Goal: Task Accomplishment & Management: Manage account settings

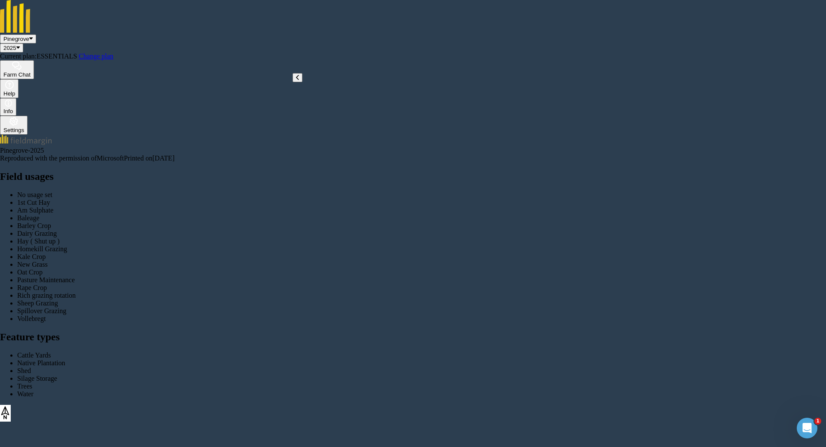
click at [19, 117] on img at bounding box center [14, 121] width 10 height 9
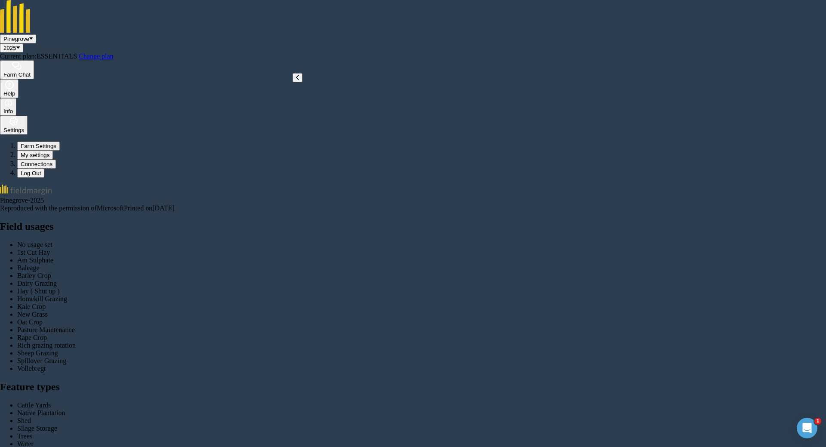
click at [60, 142] on button "Farm Settings" at bounding box center [38, 146] width 43 height 9
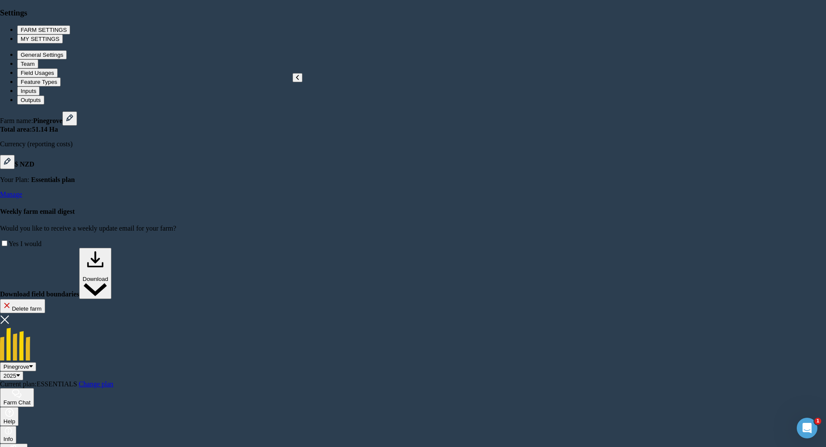
click at [38, 68] on button "Team" at bounding box center [27, 63] width 21 height 9
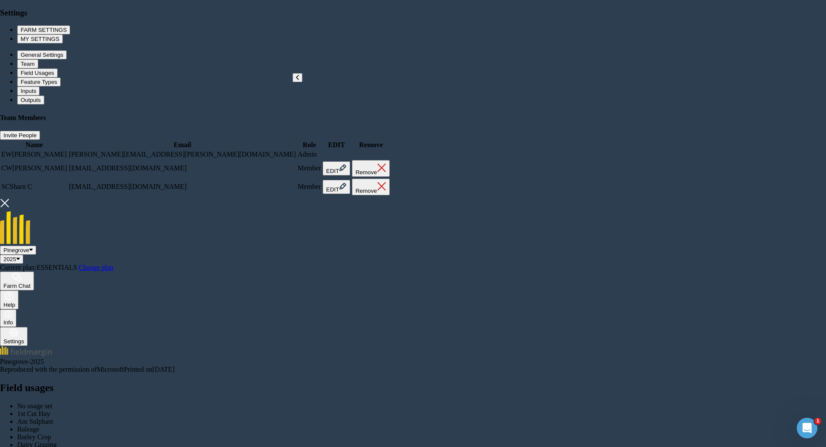
click at [347, 173] on img at bounding box center [343, 168] width 8 height 10
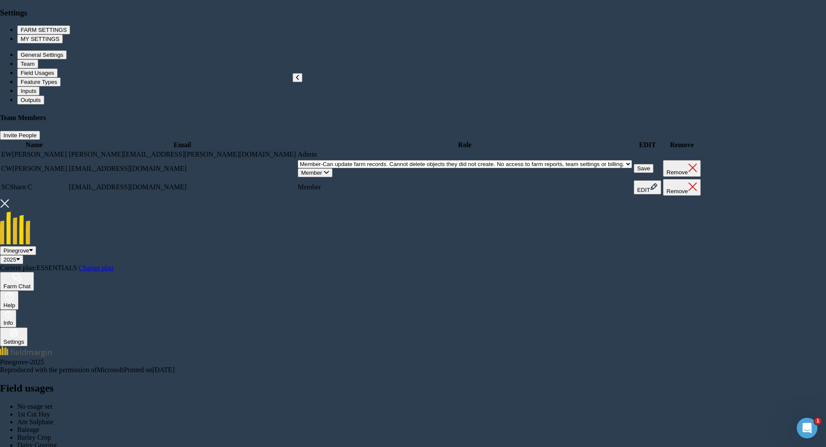
click at [329, 176] on icon at bounding box center [326, 173] width 5 height 6
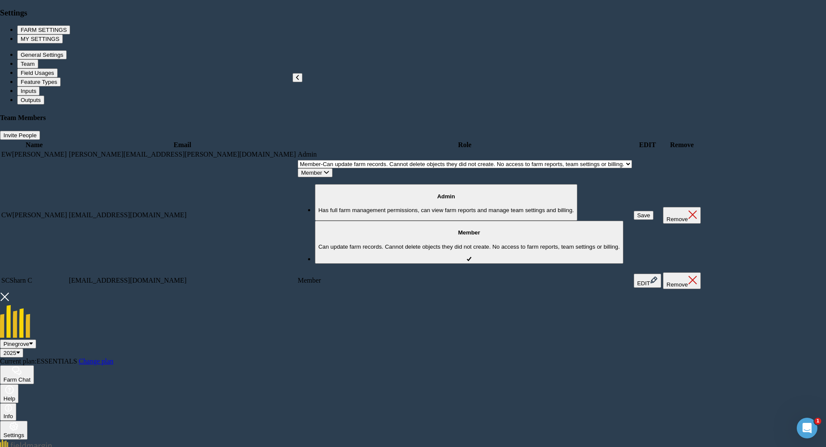
click at [529, 213] on p "Has full farm management permissions, can view farm reports and manage team set…" at bounding box center [446, 210] width 256 height 6
select select "ADMIN"
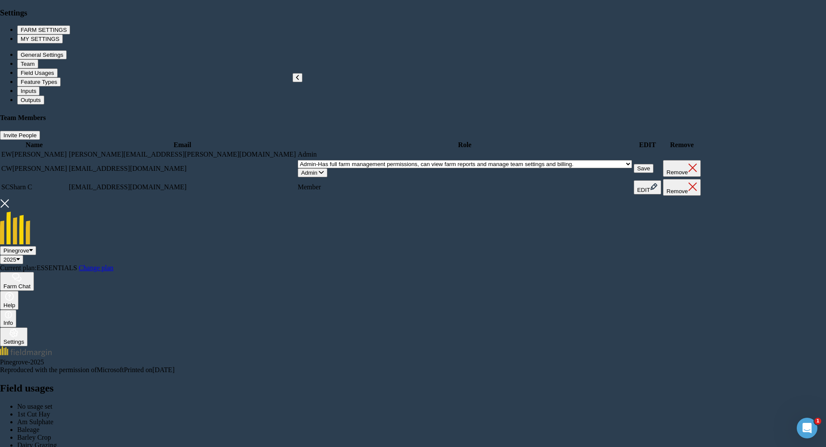
click at [634, 173] on button "Save" at bounding box center [644, 168] width 20 height 9
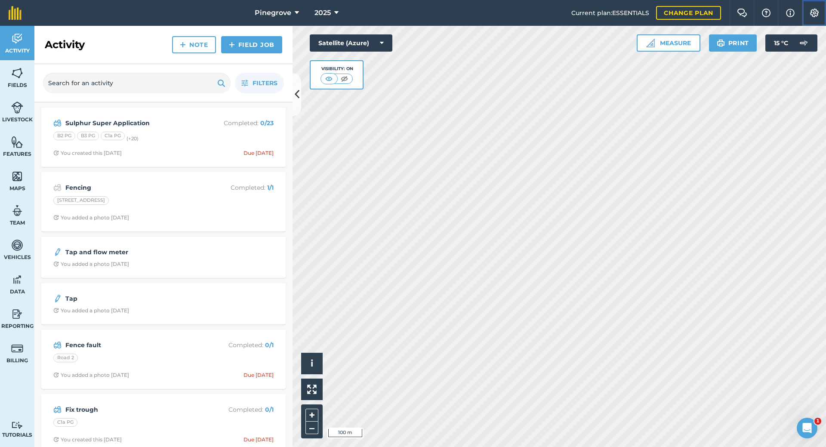
click at [814, 15] on img at bounding box center [814, 13] width 10 height 9
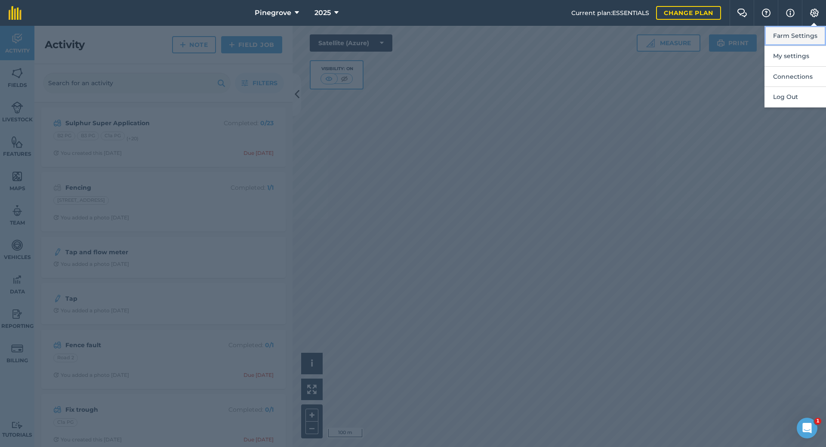
click at [799, 39] on button "Farm Settings" at bounding box center [796, 36] width 62 height 20
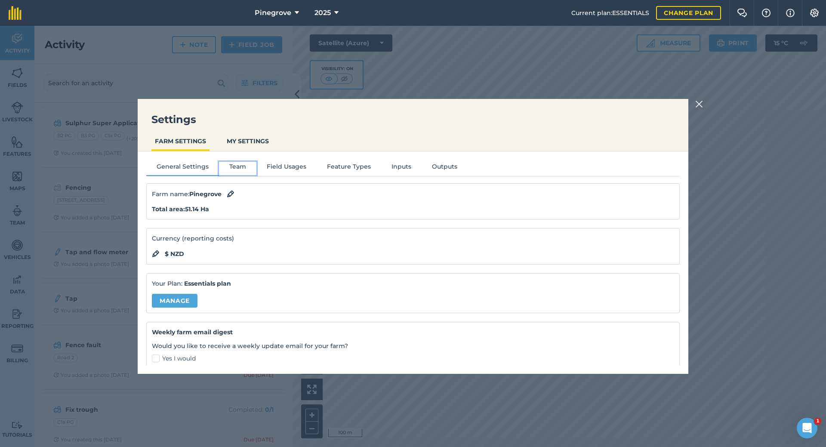
drag, startPoint x: 244, startPoint y: 167, endPoint x: 243, endPoint y: 171, distance: 4.6
click at [244, 167] on button "Team" at bounding box center [237, 168] width 37 height 13
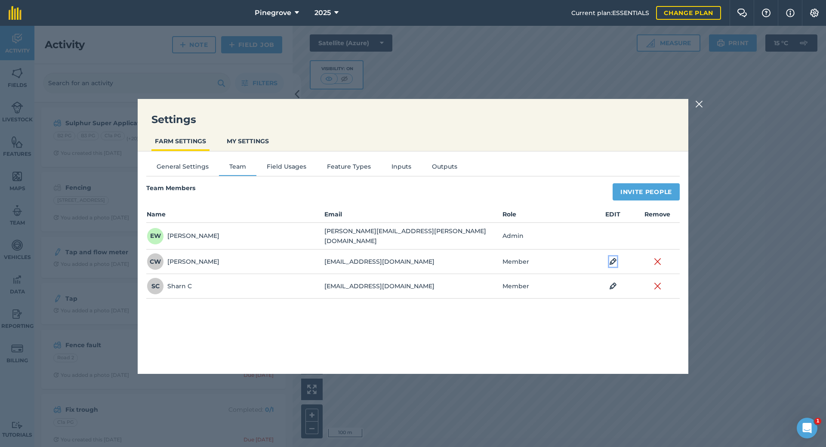
click at [611, 258] on img at bounding box center [613, 261] width 8 height 10
click at [537, 260] on icon at bounding box center [539, 261] width 5 height 9
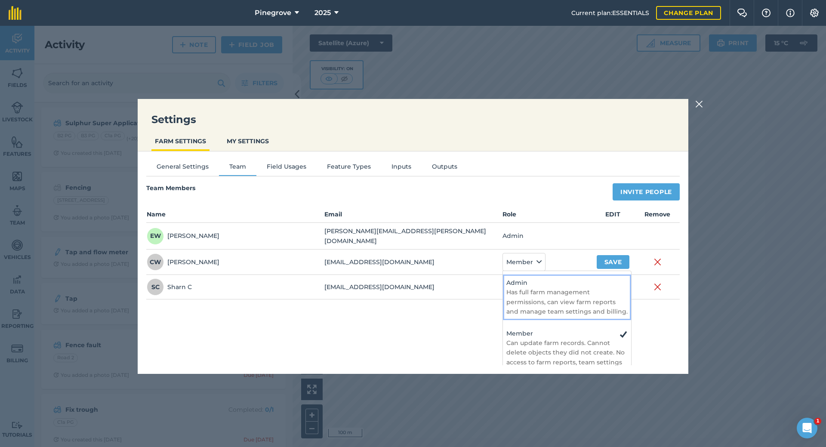
click at [518, 278] on h4 "Admin" at bounding box center [566, 282] width 121 height 9
select select "ADMIN"
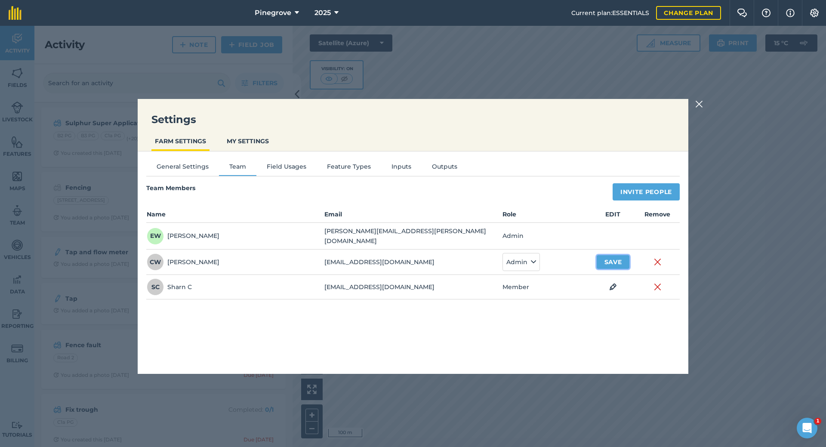
click at [612, 261] on button "Save" at bounding box center [613, 262] width 33 height 14
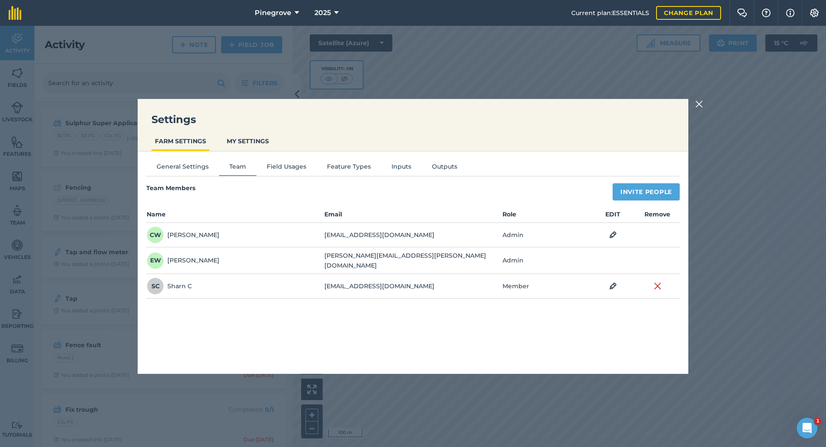
click at [700, 105] on img at bounding box center [699, 104] width 8 height 10
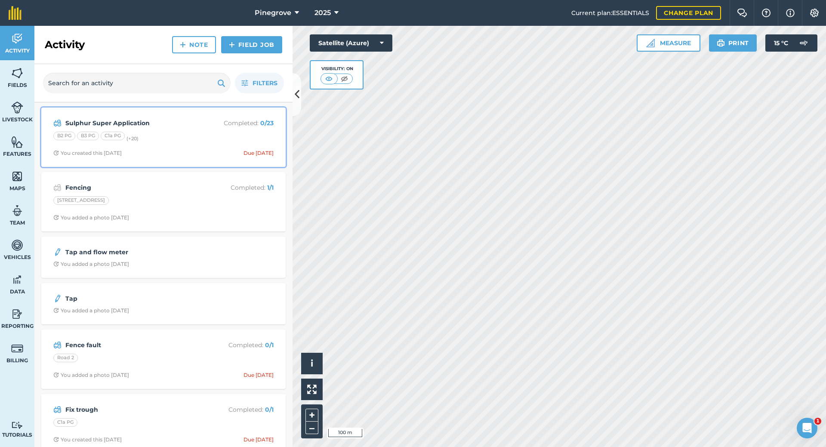
click at [222, 141] on div "B2 PG B3 PG C1a PG (+ 20 )" at bounding box center [163, 137] width 220 height 11
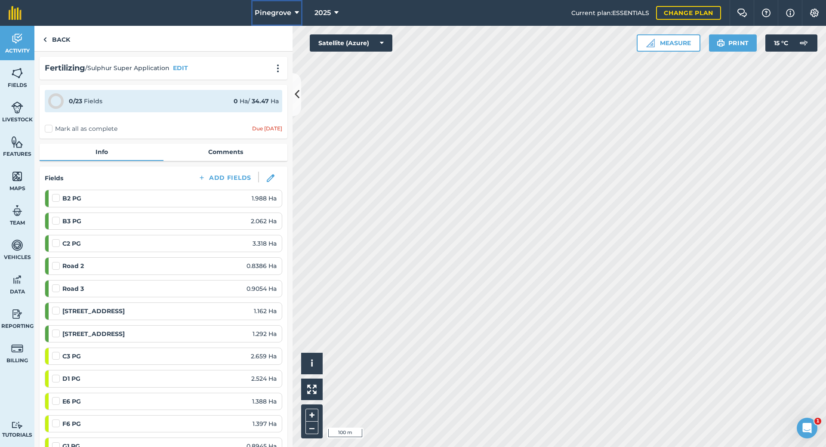
click at [291, 13] on button "Pinegrove" at bounding box center [276, 13] width 51 height 26
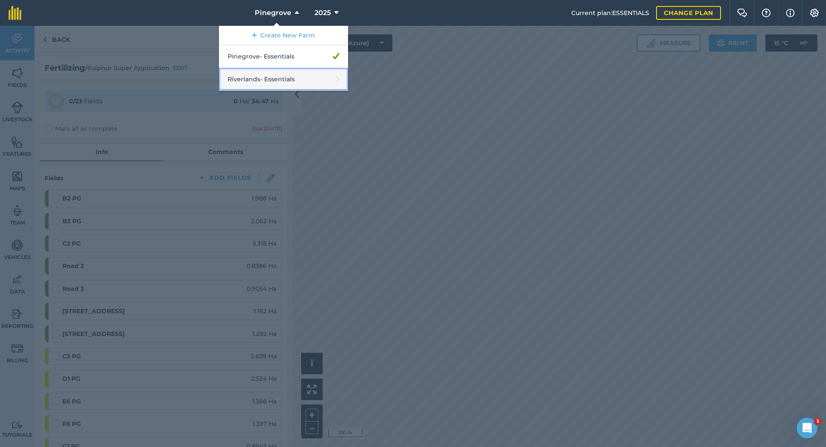
click at [299, 79] on link "Riverlands - Essentials" at bounding box center [283, 79] width 129 height 23
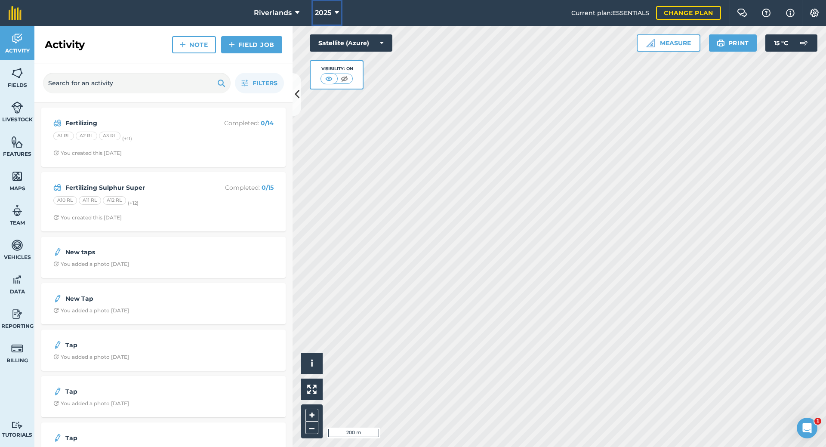
click at [326, 14] on span "2025" at bounding box center [323, 13] width 16 height 10
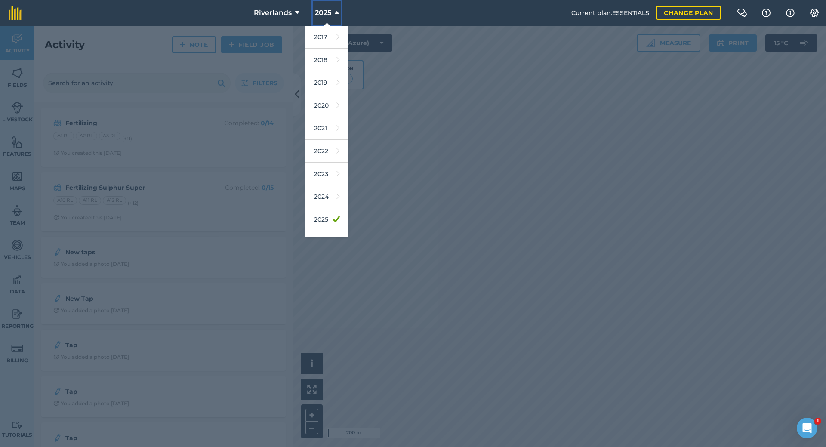
scroll to position [40, 0]
click at [336, 201] on icon at bounding box center [337, 202] width 3 height 12
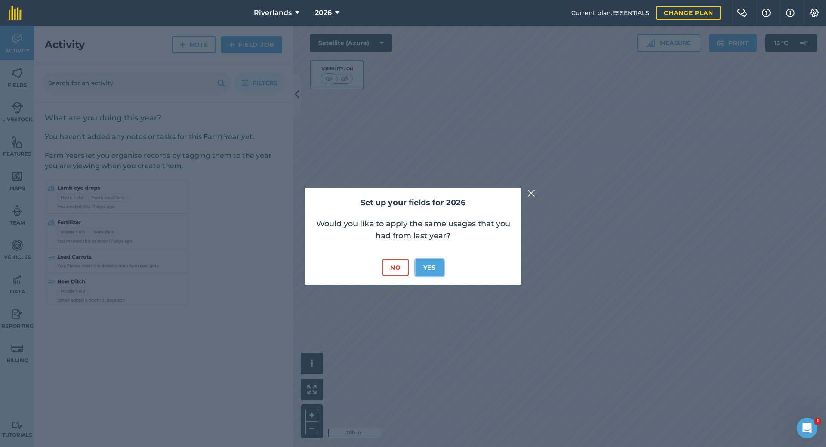
click at [425, 268] on button "Yes" at bounding box center [430, 267] width 28 height 17
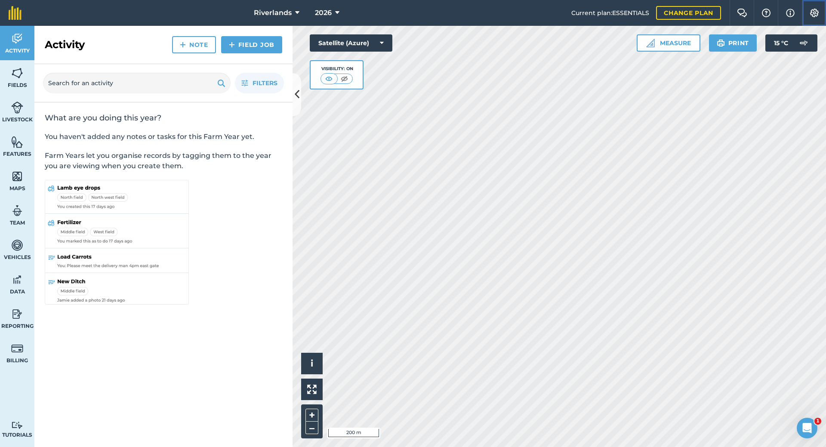
click at [815, 18] on button "Settings" at bounding box center [814, 13] width 24 height 26
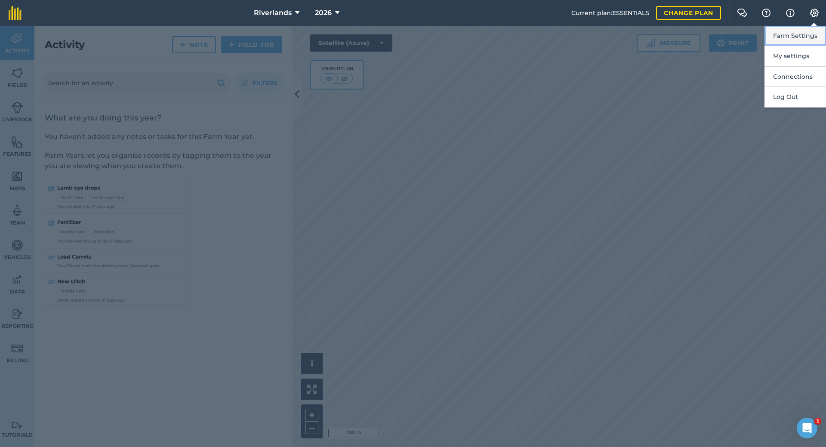
click at [801, 40] on button "Farm Settings" at bounding box center [796, 36] width 62 height 20
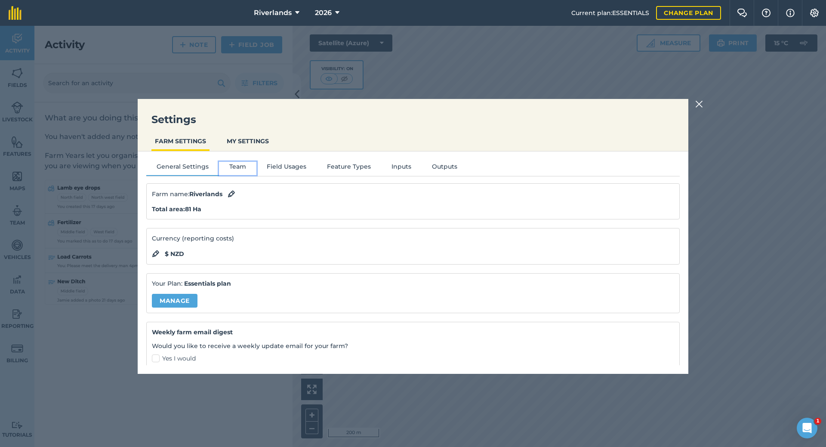
click at [234, 165] on button "Team" at bounding box center [237, 168] width 37 height 13
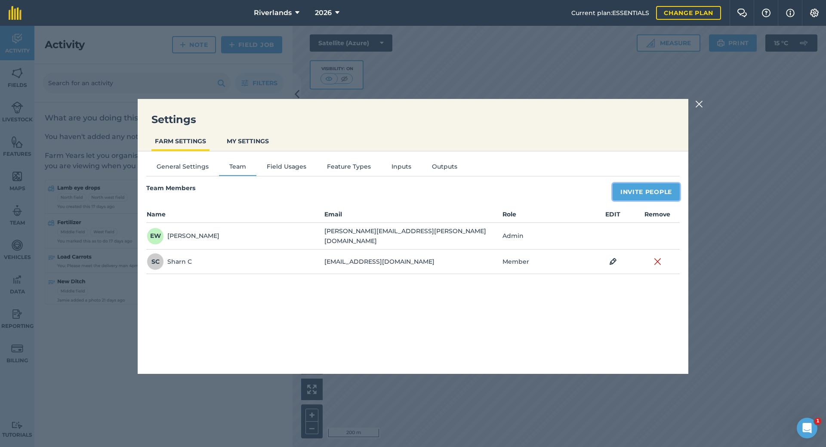
click at [630, 190] on button "Invite People" at bounding box center [646, 191] width 67 height 17
select select "MEMBER"
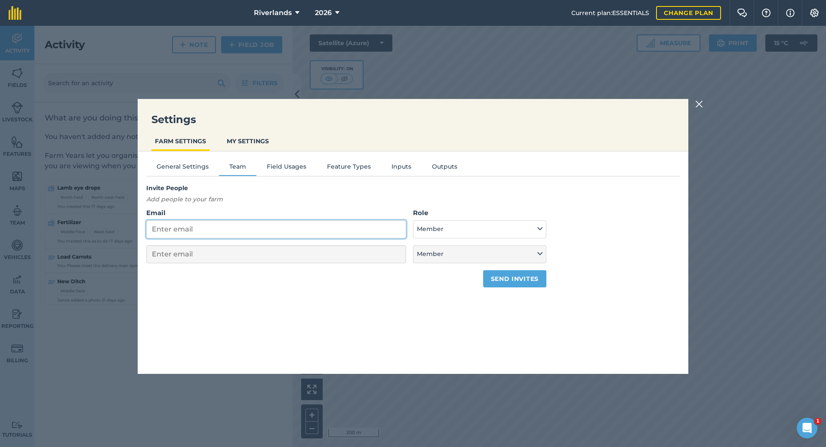
click at [250, 226] on input "Email" at bounding box center [276, 229] width 260 height 18
type input "c"
select select "MEMBER"
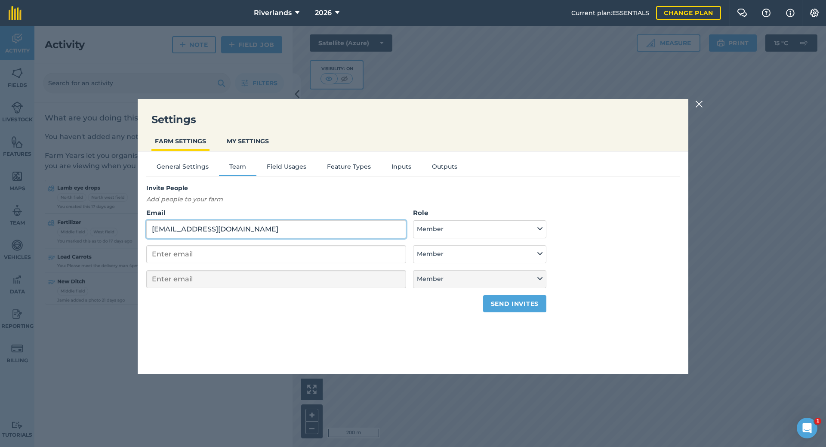
type input "christopherjwilkie@gmail.com"
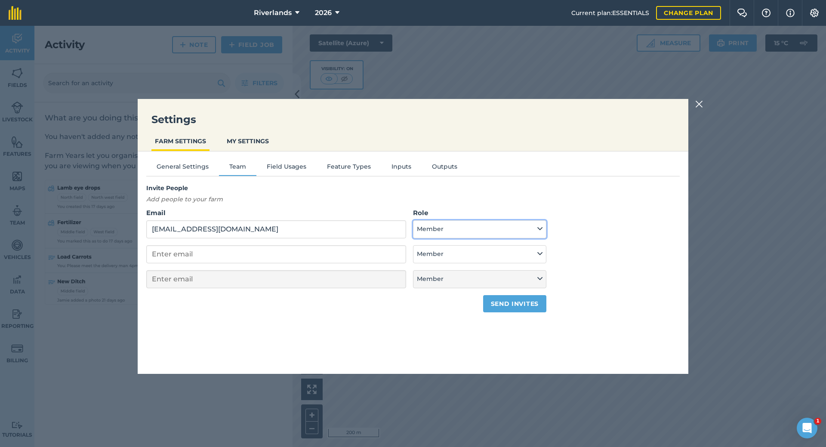
click at [487, 226] on button "Member" at bounding box center [479, 229] width 133 height 18
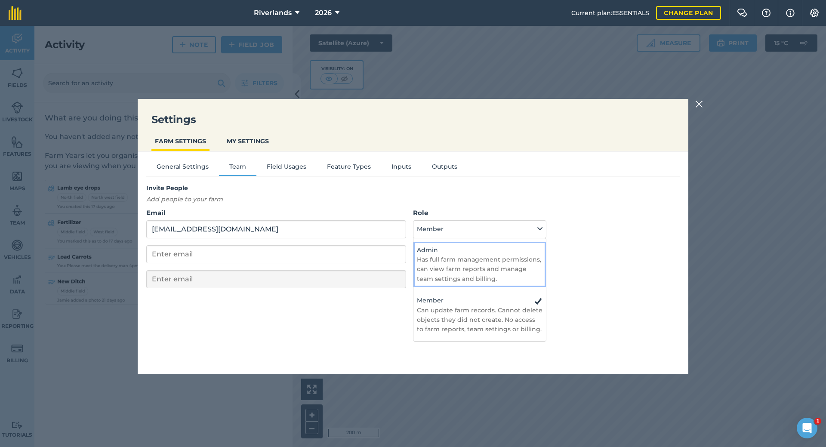
click at [475, 262] on p "Has full farm management permissions, can view farm reports and manage team set…" at bounding box center [480, 269] width 126 height 29
select select "ADMIN"
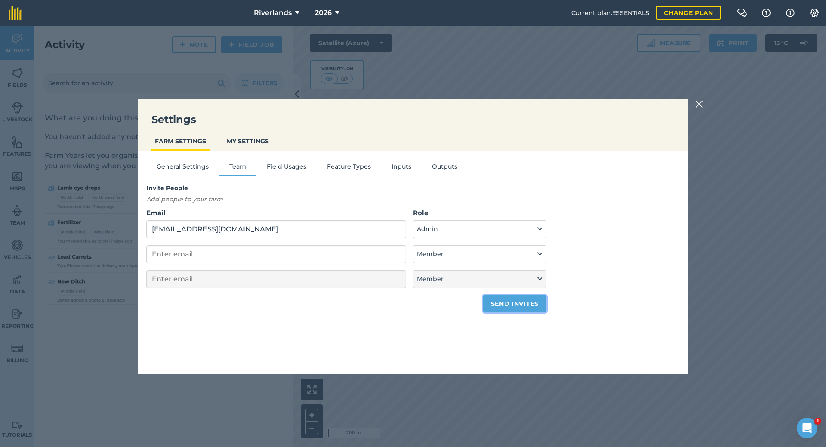
click at [523, 308] on button "Send invites" at bounding box center [514, 303] width 63 height 17
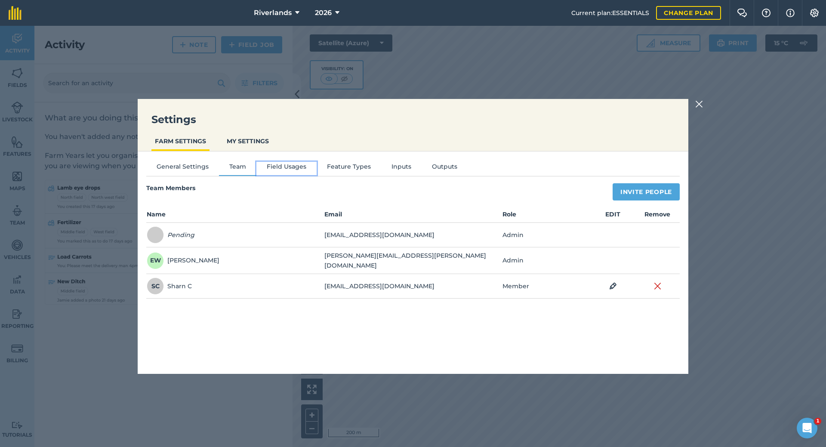
click at [297, 169] on button "Field Usages" at bounding box center [286, 168] width 60 height 13
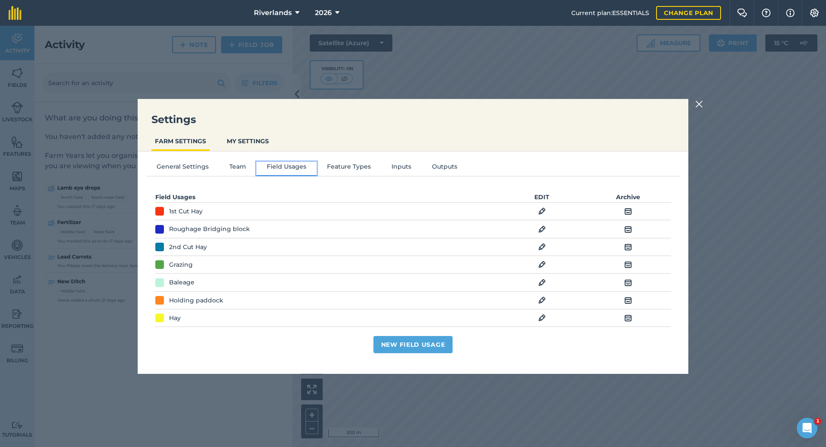
scroll to position [59, 0]
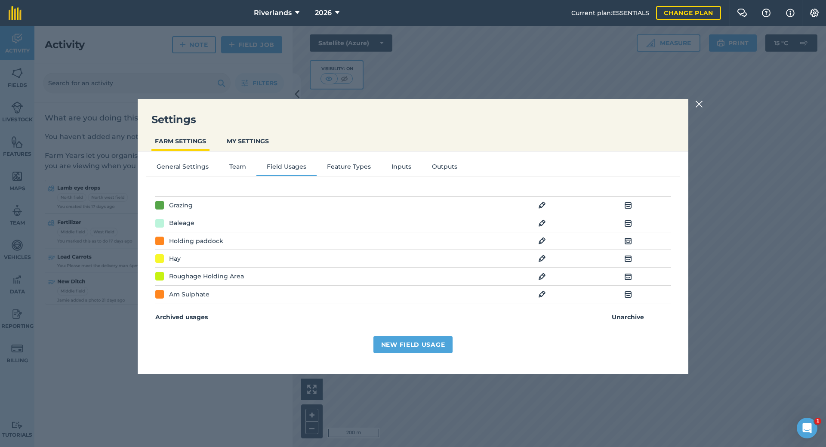
click at [700, 104] on img at bounding box center [699, 104] width 8 height 10
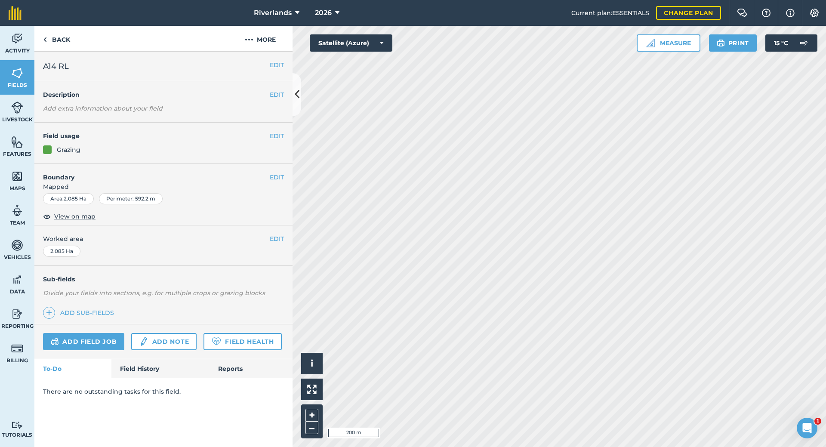
click at [546, 175] on div "Hello i © 2025 TomTom, Microsoft 200 m + –" at bounding box center [560, 236] width 534 height 421
click at [49, 37] on link "Back" at bounding box center [56, 38] width 44 height 25
click at [43, 42] on img at bounding box center [45, 39] width 4 height 10
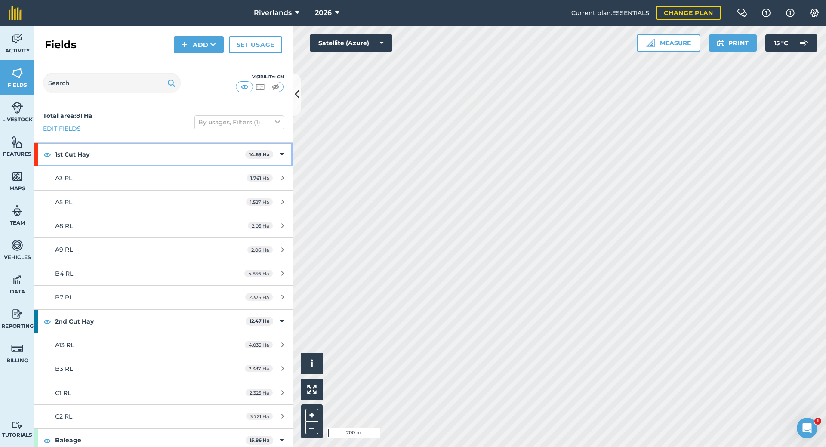
click at [280, 153] on icon at bounding box center [282, 154] width 4 height 9
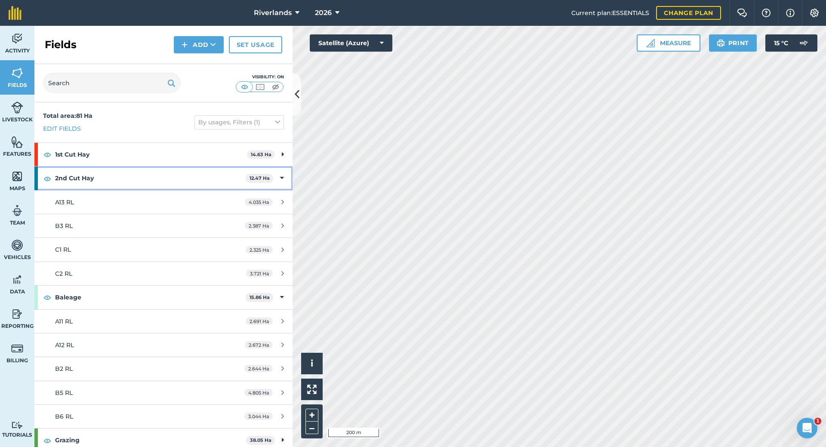
click at [280, 177] on icon at bounding box center [282, 177] width 4 height 9
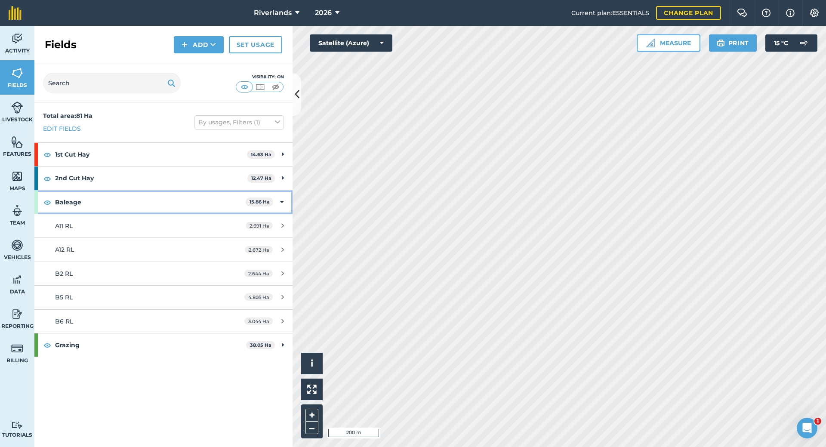
click at [284, 203] on div "Baleage 15.86 Ha" at bounding box center [163, 202] width 258 height 23
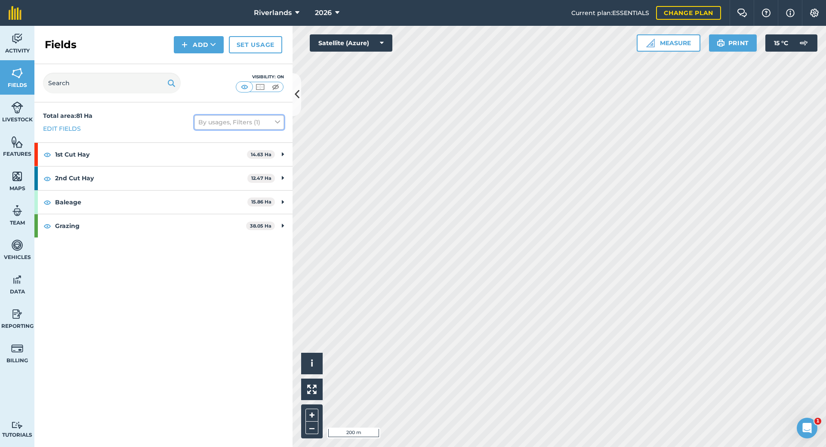
click at [271, 119] on button "By usages, Filters (1)" at bounding box center [238, 122] width 89 height 14
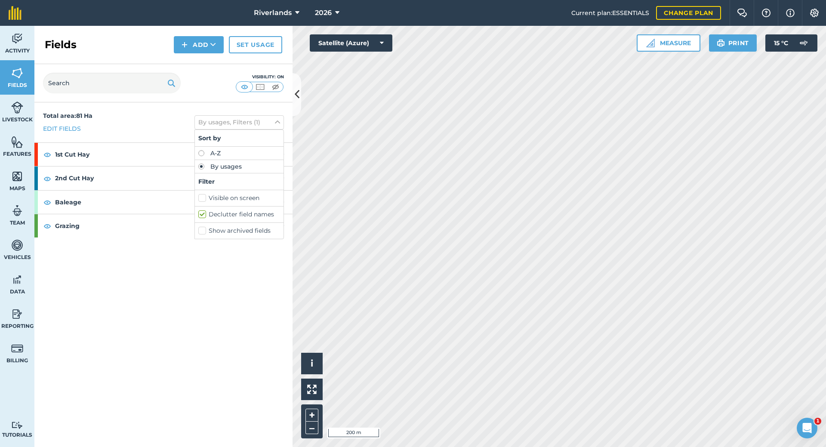
drag, startPoint x: 122, startPoint y: 254, endPoint x: 125, endPoint y: 241, distance: 13.7
click at [123, 253] on div "Total area : 81 Ha Edit fields By usages, Filters (1) Sort by A-Z By usages Fil…" at bounding box center [163, 274] width 258 height 345
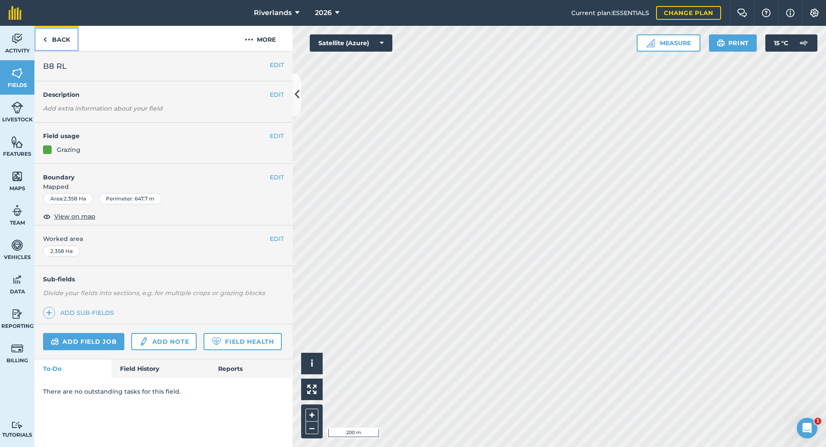
click at [52, 36] on link "Back" at bounding box center [56, 38] width 44 height 25
click at [46, 42] on img at bounding box center [45, 39] width 4 height 10
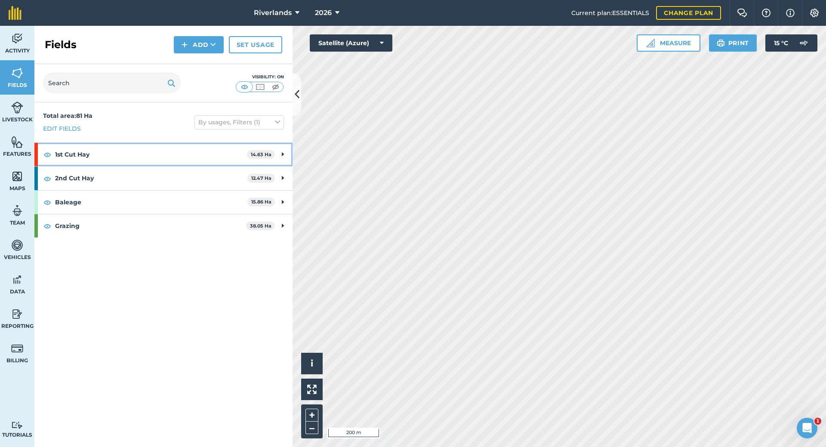
click at [203, 157] on strong "1st Cut Hay" at bounding box center [151, 154] width 192 height 23
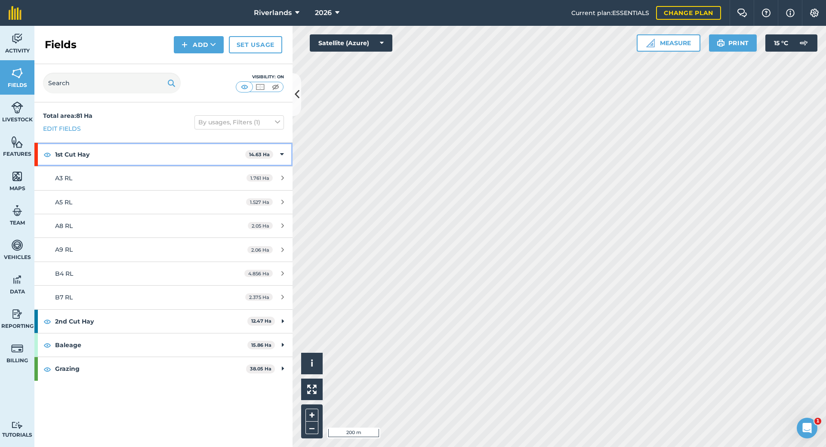
click at [203, 157] on strong "1st Cut Hay" at bounding box center [150, 154] width 190 height 23
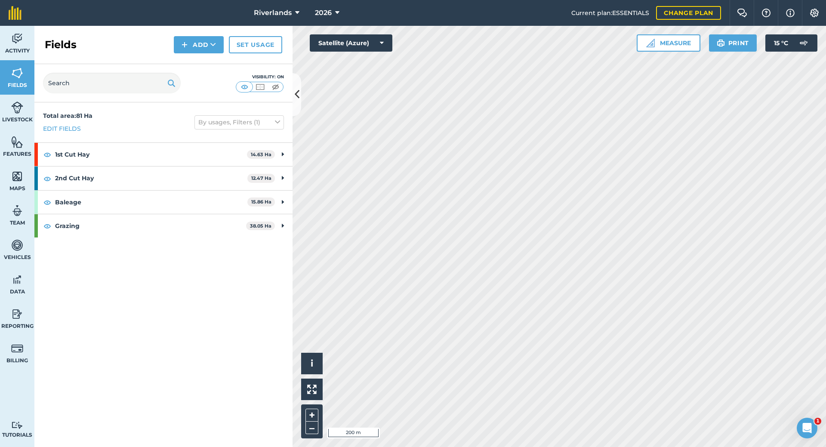
click at [197, 97] on div "Visibility: On" at bounding box center [163, 83] width 258 height 38
click at [120, 156] on strong "1st Cut Hay" at bounding box center [151, 154] width 192 height 23
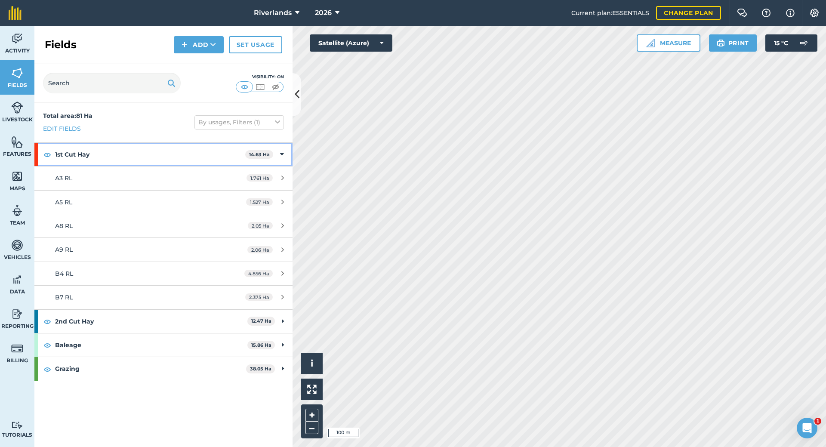
click at [282, 152] on icon at bounding box center [282, 154] width 4 height 9
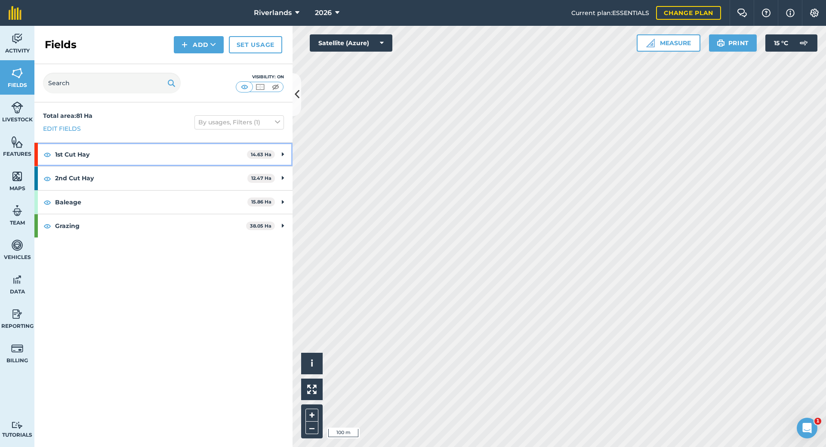
click at [283, 153] on icon at bounding box center [283, 154] width 2 height 9
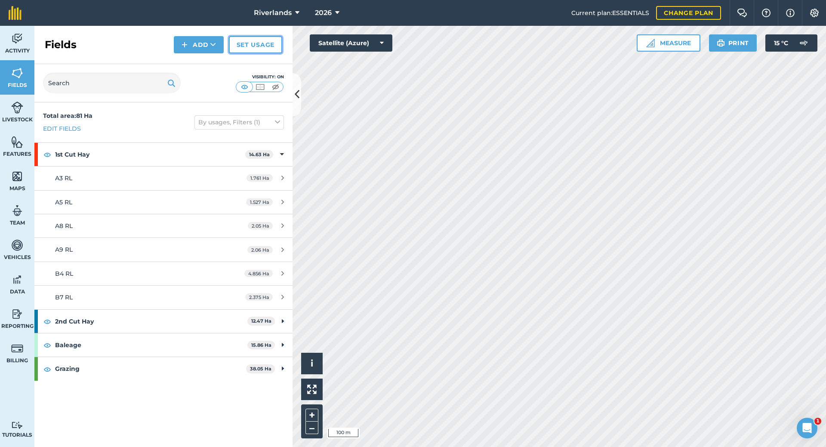
click at [253, 45] on link "Set usage" at bounding box center [255, 44] width 53 height 17
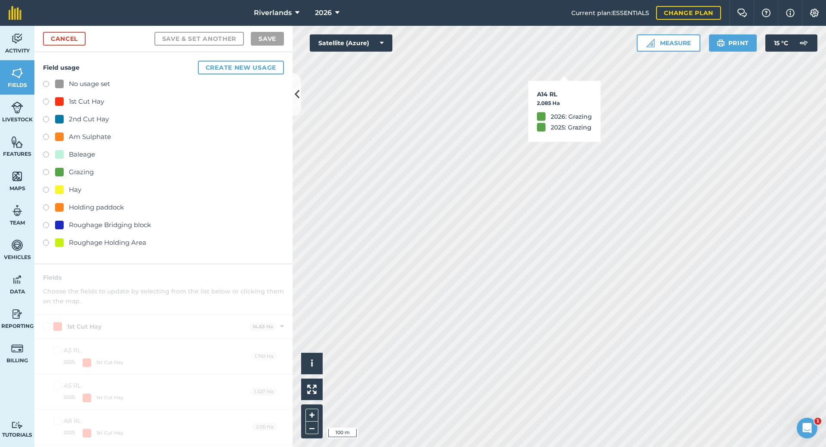
checkbox input "true"
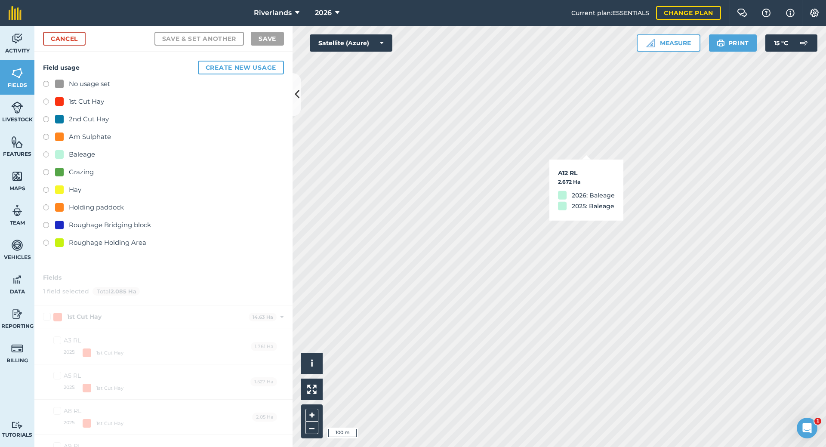
checkbox input "true"
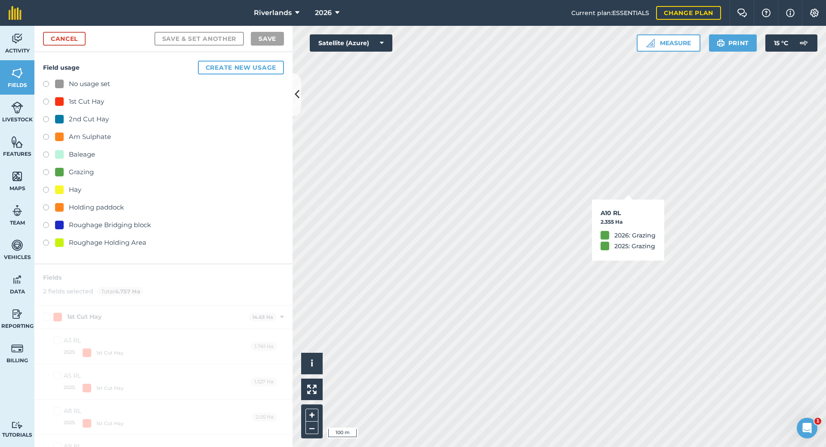
checkbox input "true"
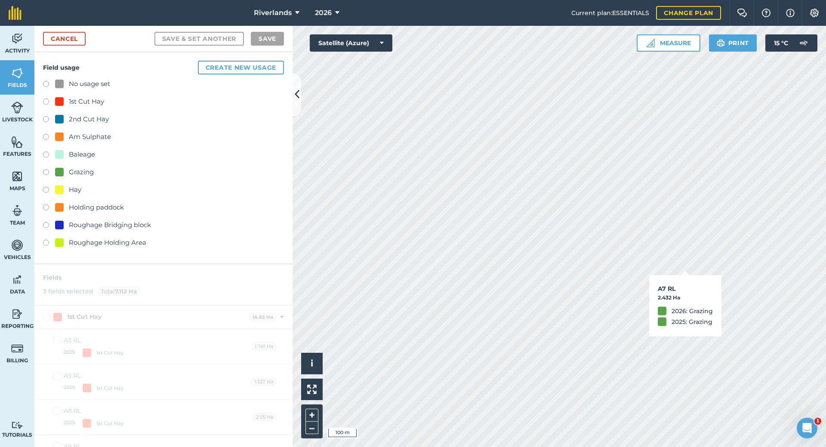
checkbox input "true"
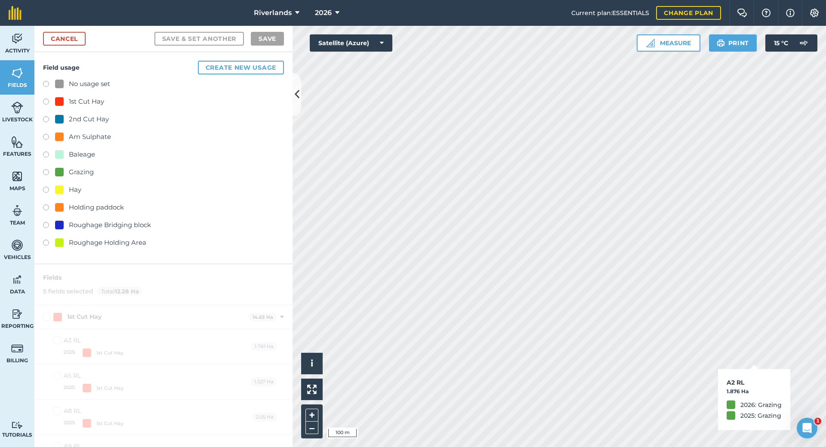
checkbox input "true"
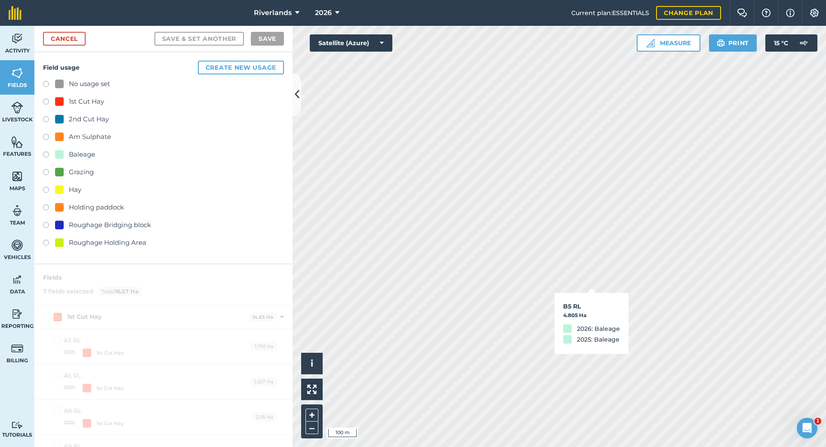
checkbox input "true"
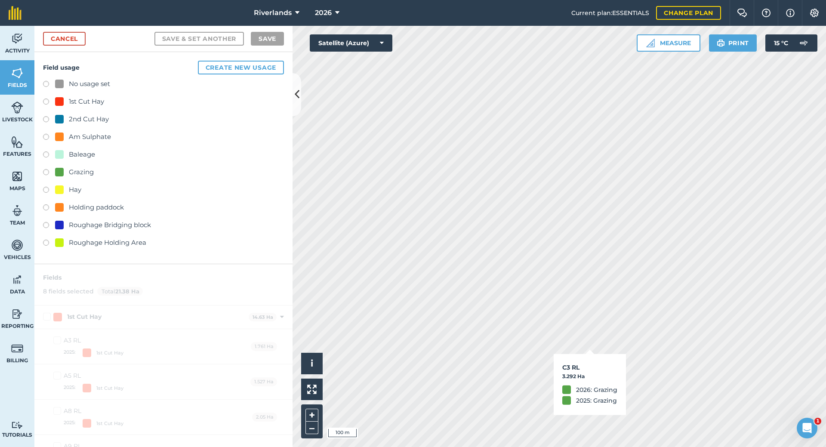
checkbox input "true"
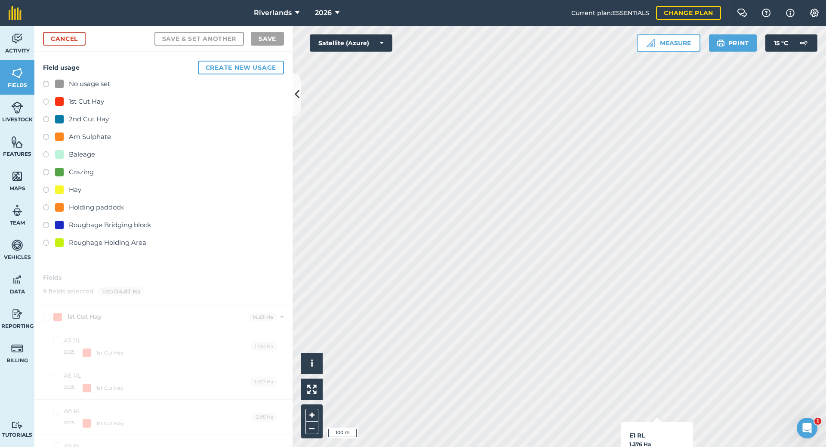
checkbox input "true"
click at [46, 192] on label at bounding box center [49, 191] width 12 height 9
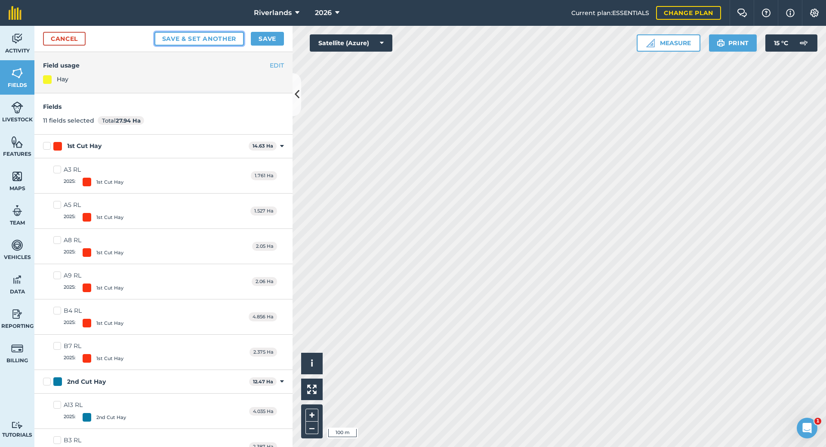
click at [221, 40] on button "Save & set another" at bounding box center [199, 39] width 90 height 14
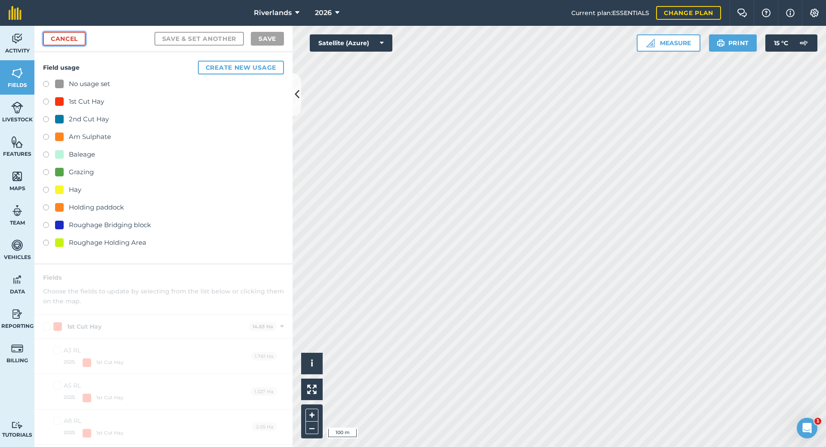
click at [75, 41] on link "Cancel" at bounding box center [64, 39] width 43 height 14
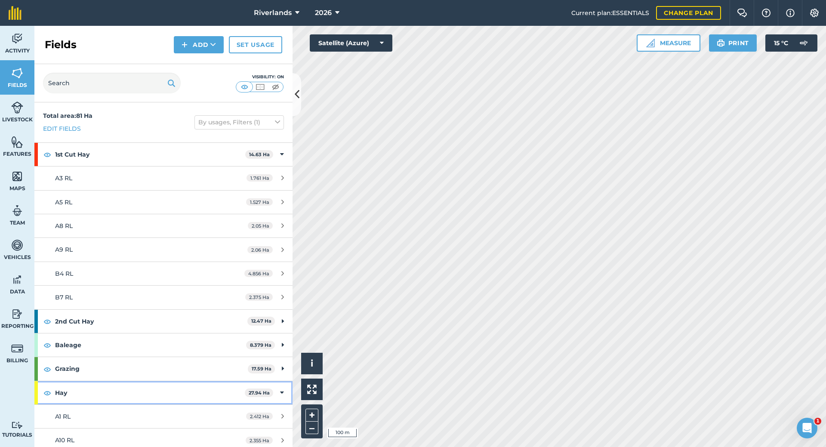
click at [278, 392] on div "Hay 27.94 Ha" at bounding box center [163, 392] width 258 height 23
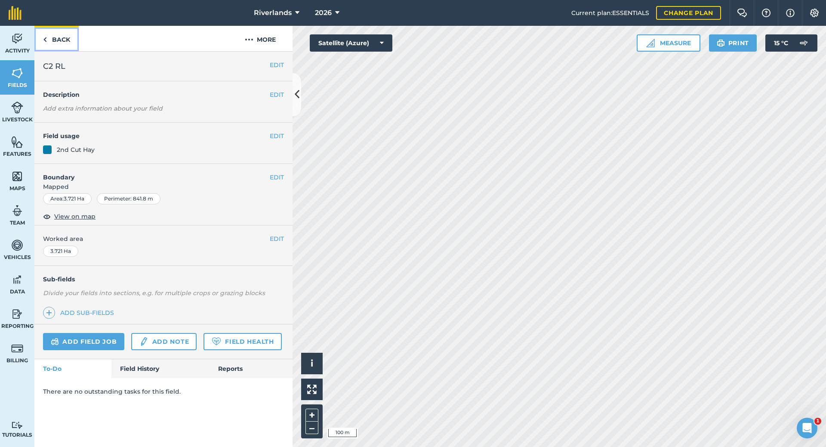
click at [65, 38] on link "Back" at bounding box center [56, 38] width 44 height 25
click at [64, 38] on link "Back" at bounding box center [56, 38] width 44 height 25
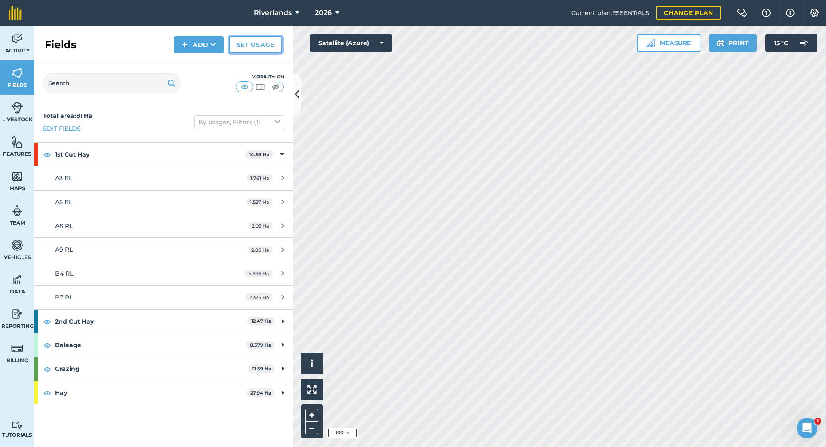
click at [260, 47] on link "Set usage" at bounding box center [255, 44] width 53 height 17
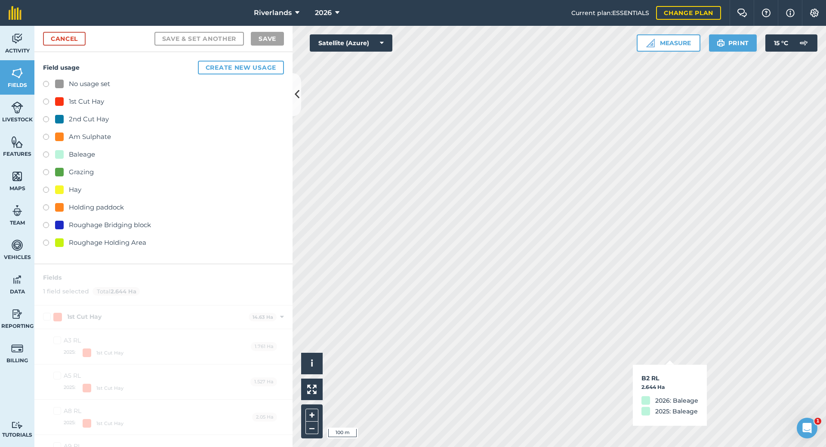
checkbox input "false"
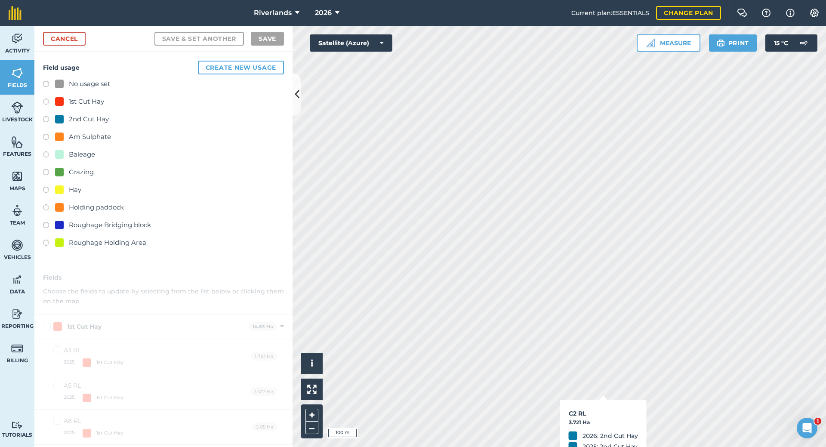
checkbox input "true"
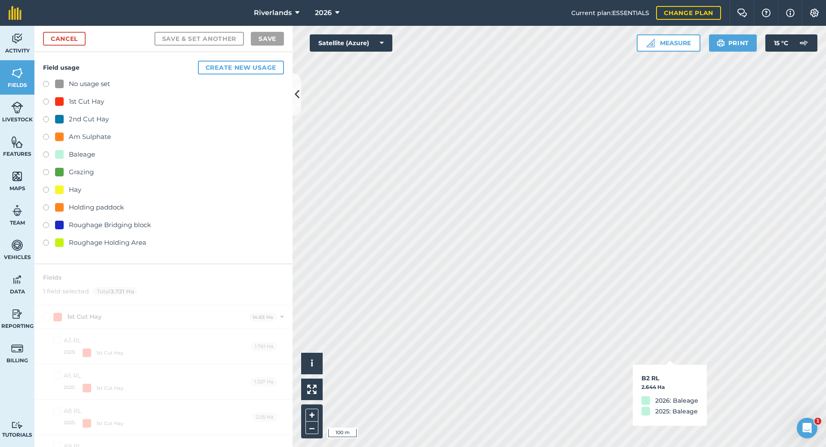
checkbox input "true"
click at [43, 190] on label at bounding box center [49, 191] width 12 height 9
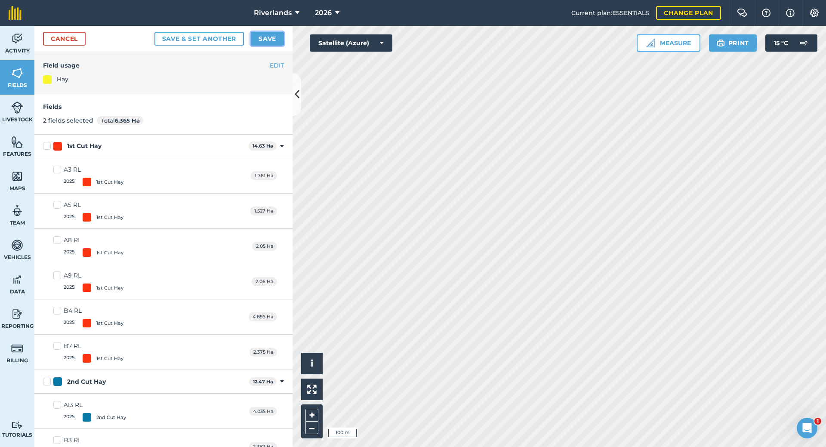
click at [262, 37] on button "Save" at bounding box center [267, 39] width 33 height 14
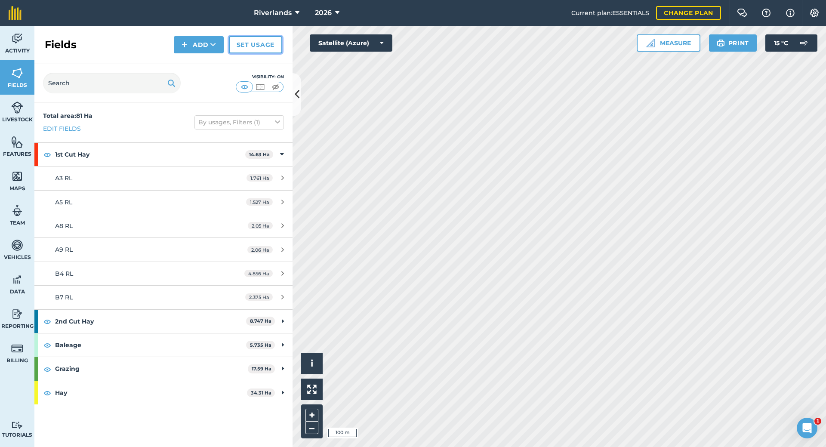
click at [255, 45] on link "Set usage" at bounding box center [255, 44] width 53 height 17
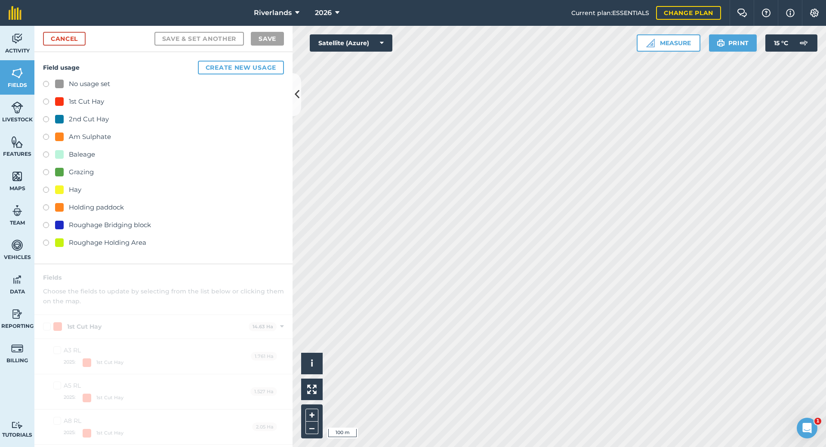
click at [77, 175] on div "Grazing" at bounding box center [81, 172] width 25 height 10
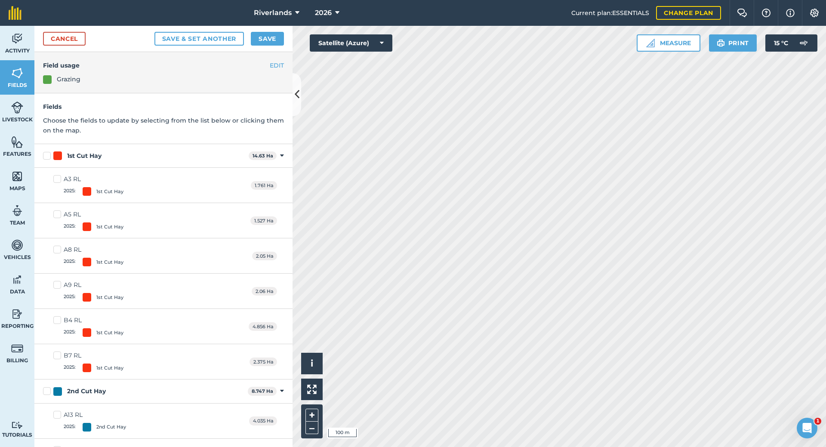
click at [45, 157] on label "1st Cut Hay" at bounding box center [144, 155] width 202 height 9
click at [45, 157] on input "1st Cut Hay" at bounding box center [46, 154] width 6 height 6
checkbox input "true"
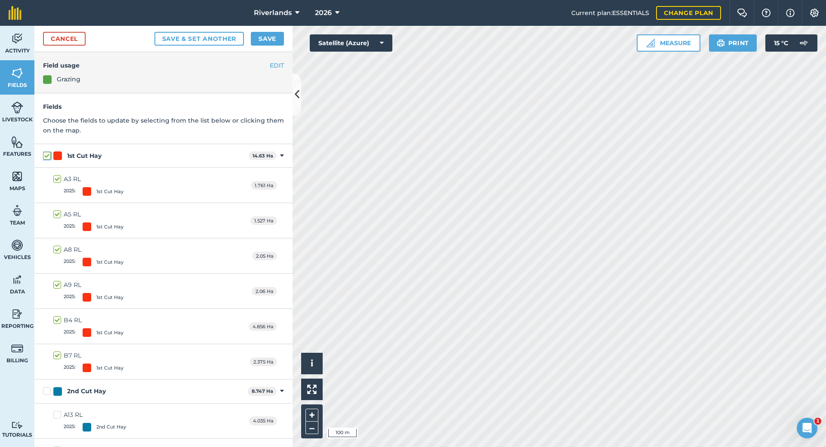
checkbox input "true"
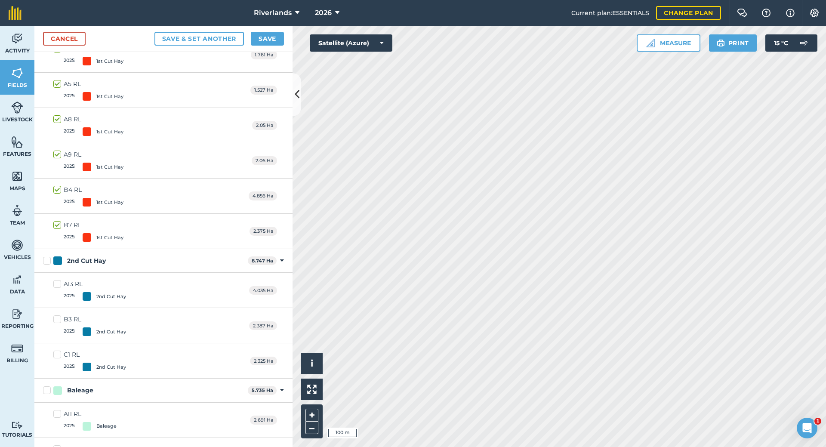
scroll to position [172, 0]
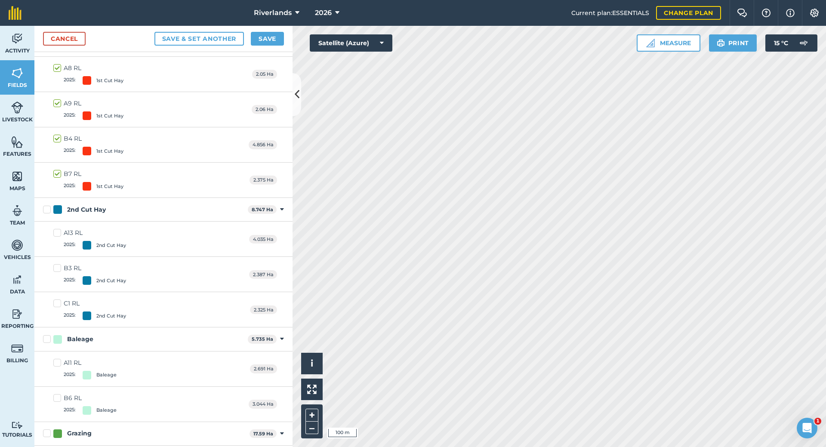
click at [45, 210] on label "2nd Cut Hay" at bounding box center [143, 209] width 201 height 9
click at [45, 210] on input "2nd Cut Hay" at bounding box center [46, 208] width 6 height 6
checkbox input "true"
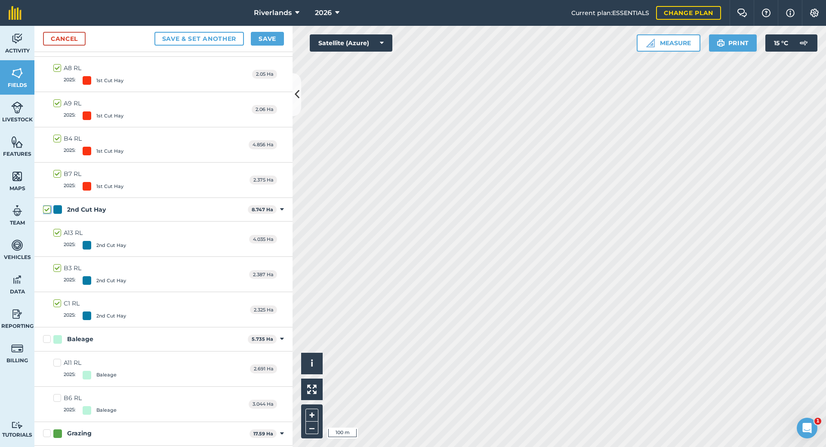
checkbox input "true"
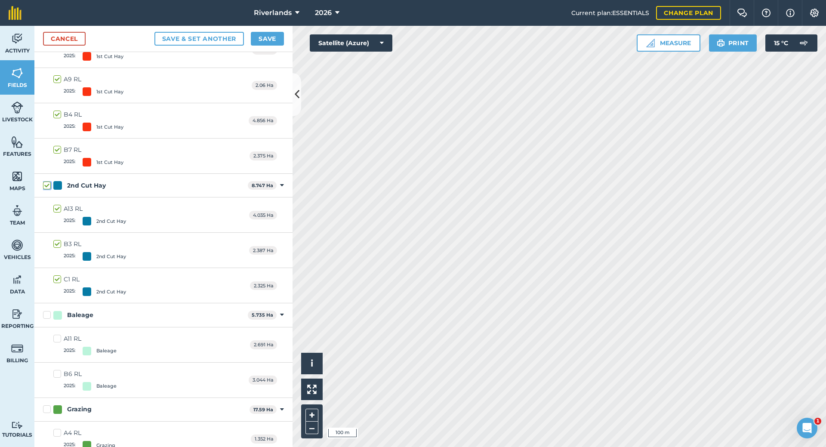
scroll to position [215, 0]
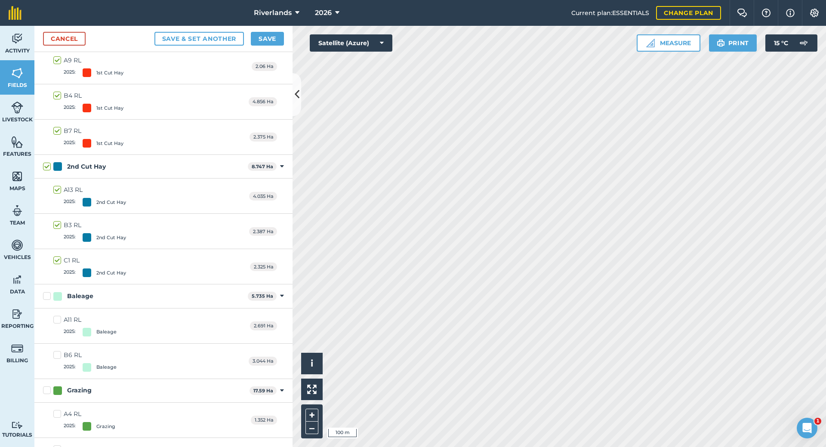
click at [45, 294] on label "Baleage" at bounding box center [143, 296] width 201 height 9
click at [45, 294] on input "Baleage" at bounding box center [46, 295] width 6 height 6
checkbox input "true"
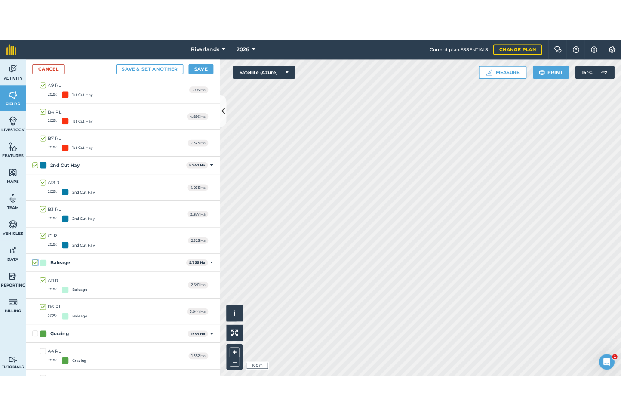
scroll to position [0, 0]
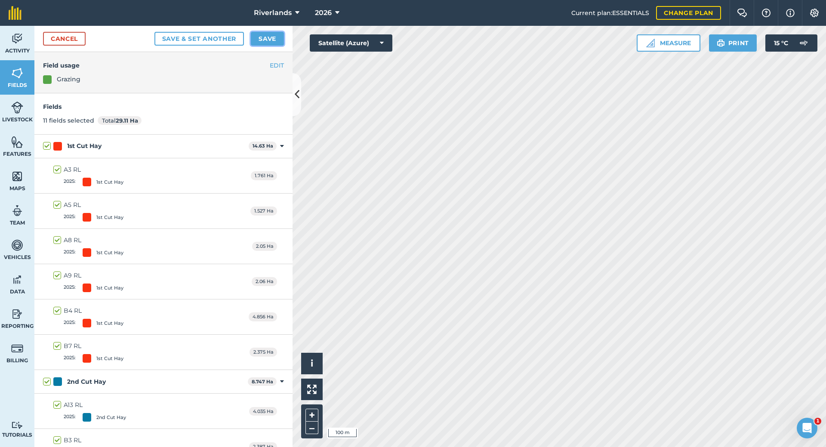
click at [271, 37] on button "Save" at bounding box center [267, 39] width 33 height 14
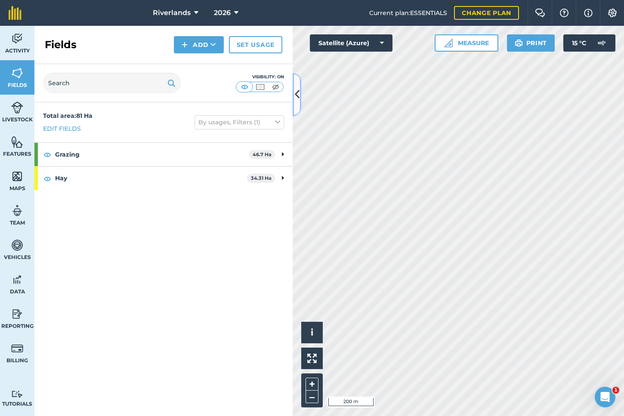
click at [299, 103] on button at bounding box center [297, 94] width 9 height 43
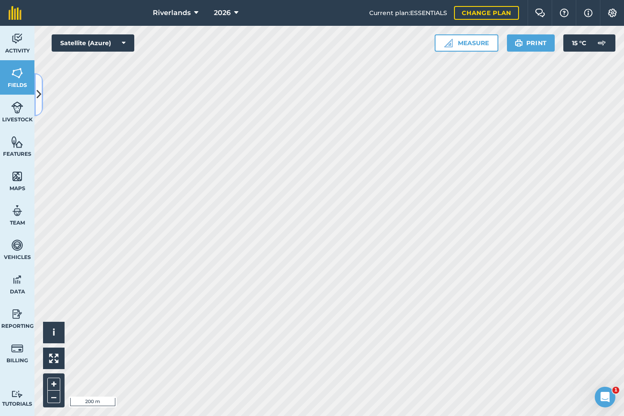
click at [40, 93] on icon at bounding box center [39, 94] width 5 height 15
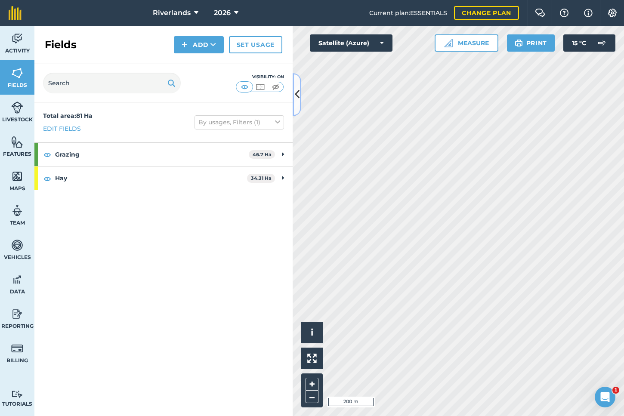
click at [296, 94] on icon at bounding box center [297, 94] width 5 height 15
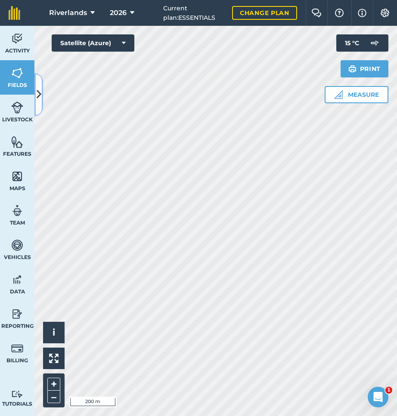
click at [40, 95] on icon at bounding box center [39, 94] width 5 height 15
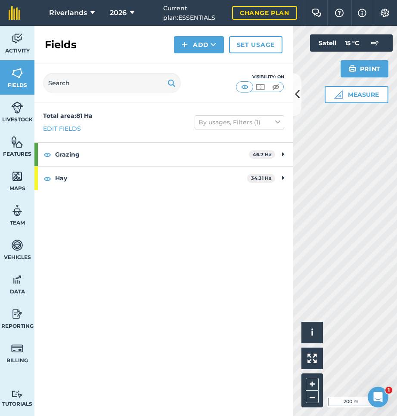
click at [225, 222] on div "Total area : 81 Ha Edit fields By usages, Filters (1) Grazing 46.7 Ha A11 RL 2.…" at bounding box center [163, 259] width 258 height 314
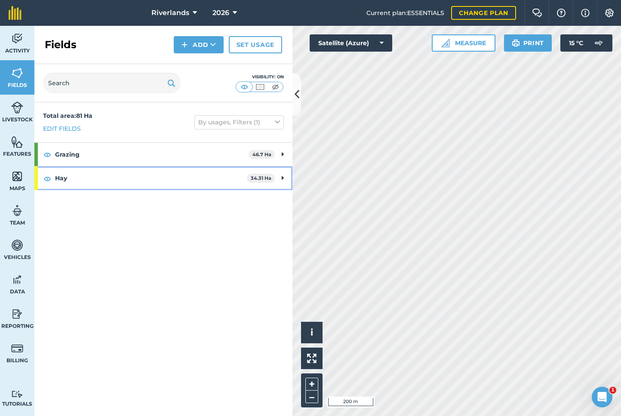
click at [284, 178] on icon at bounding box center [283, 177] width 2 height 9
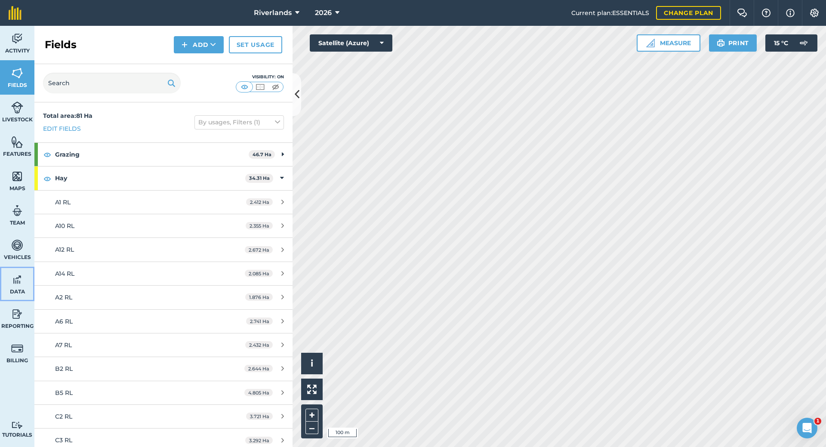
click at [20, 282] on img at bounding box center [17, 279] width 12 height 13
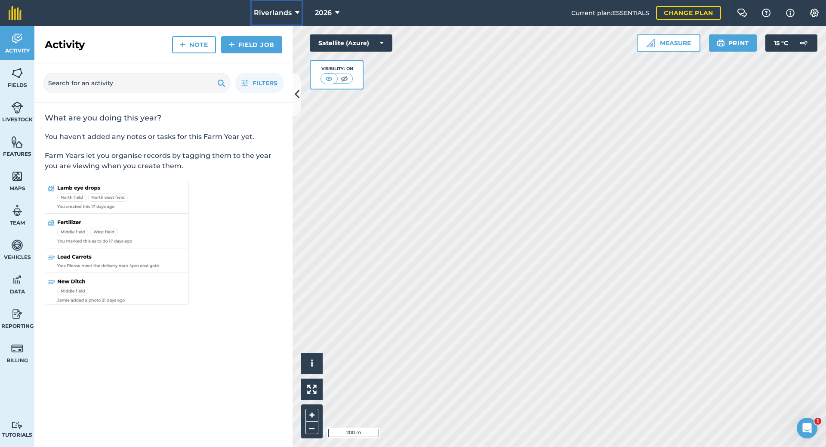
click at [295, 12] on icon at bounding box center [297, 13] width 4 height 10
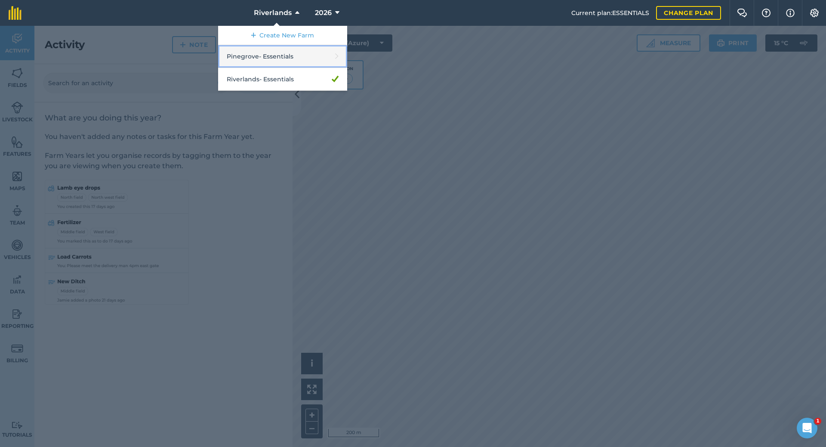
click at [283, 55] on link "Pinegrove - Essentials" at bounding box center [282, 56] width 129 height 23
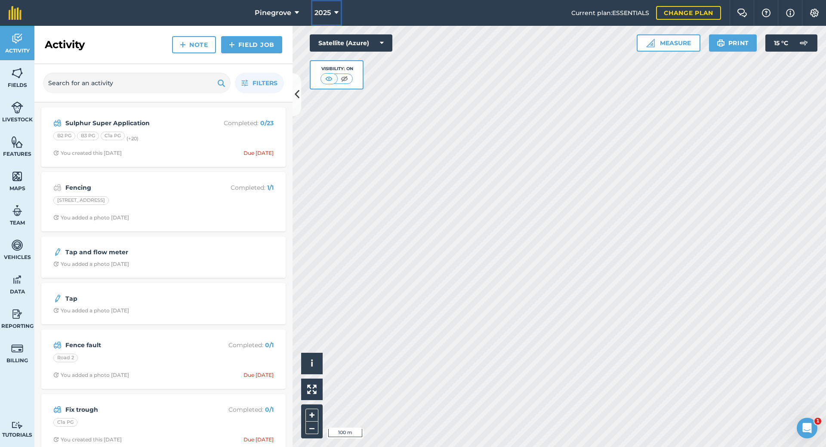
click at [335, 15] on icon at bounding box center [336, 13] width 4 height 10
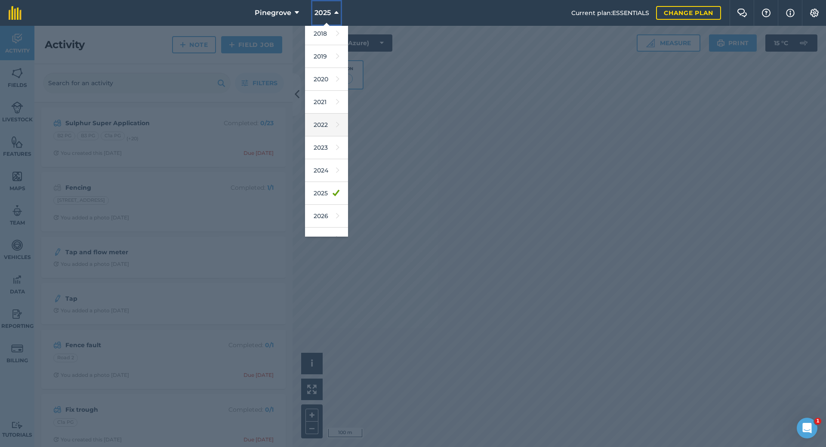
scroll to position [40, 0]
click at [327, 205] on link "2026" at bounding box center [326, 202] width 43 height 23
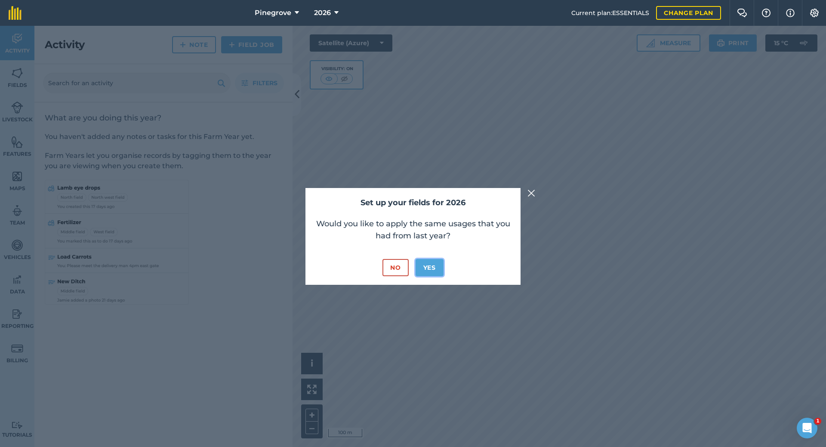
click at [438, 269] on button "Yes" at bounding box center [430, 267] width 28 height 17
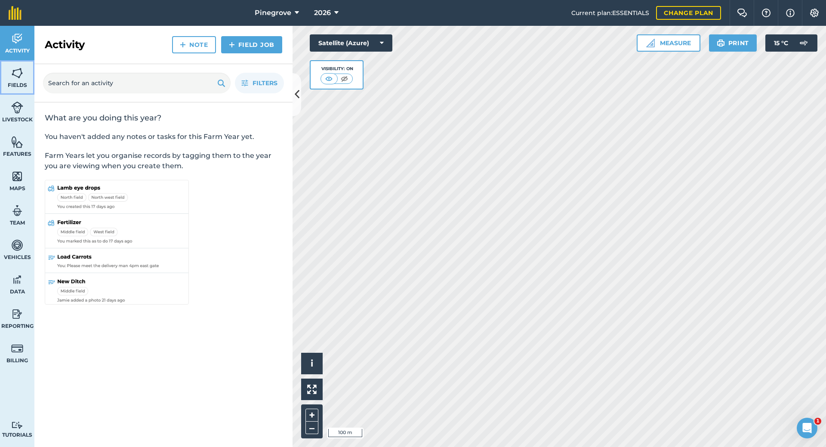
click at [23, 74] on img at bounding box center [17, 73] width 12 height 13
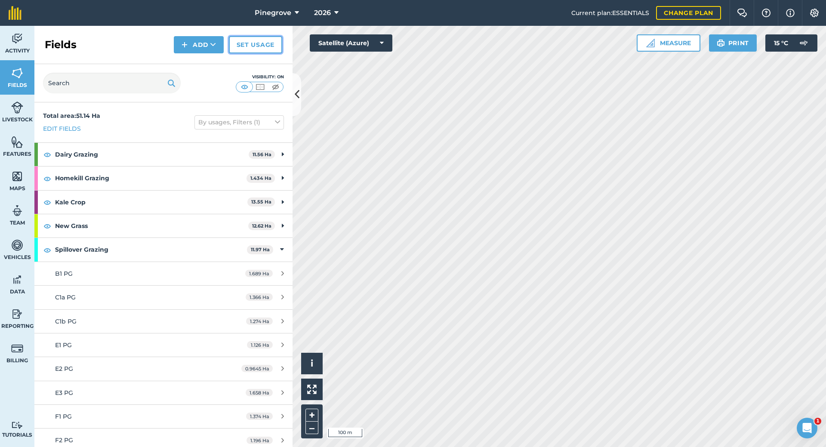
click at [264, 44] on link "Set usage" at bounding box center [255, 44] width 53 height 17
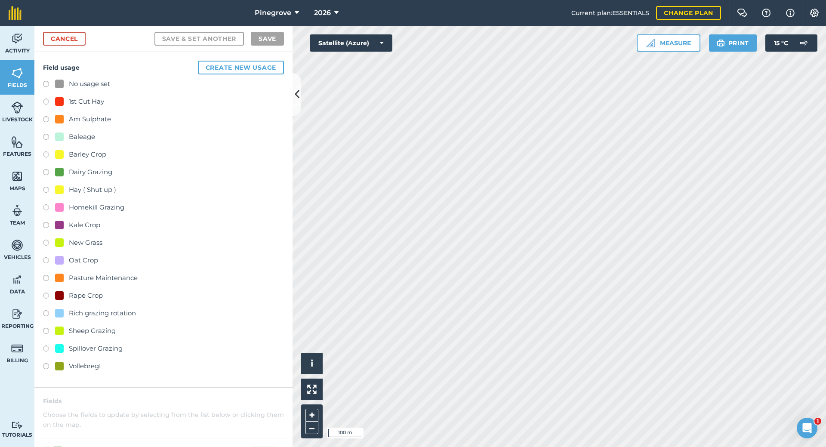
click at [45, 158] on label at bounding box center [49, 155] width 12 height 9
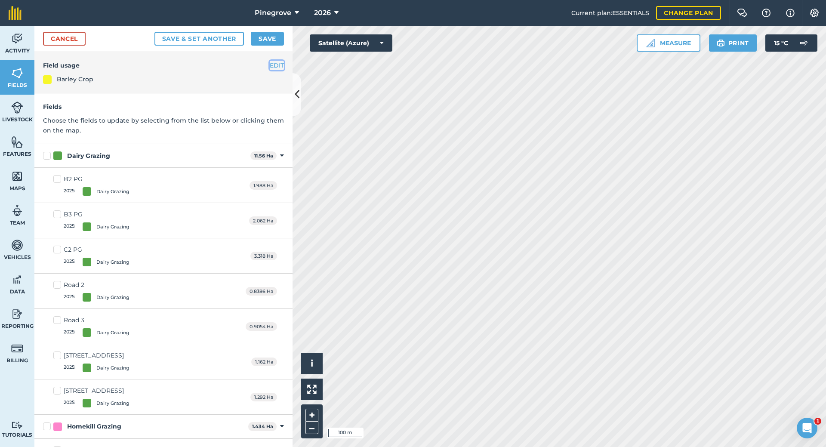
click at [270, 64] on button "EDIT" at bounding box center [277, 65] width 14 height 9
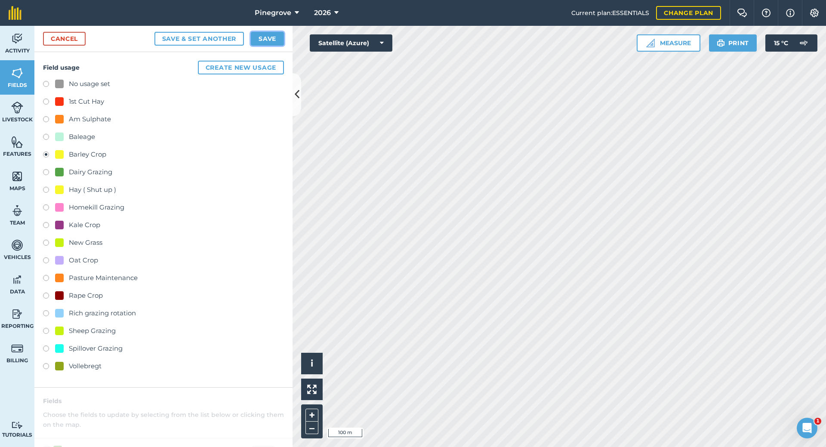
click at [264, 39] on button "Save" at bounding box center [267, 39] width 33 height 14
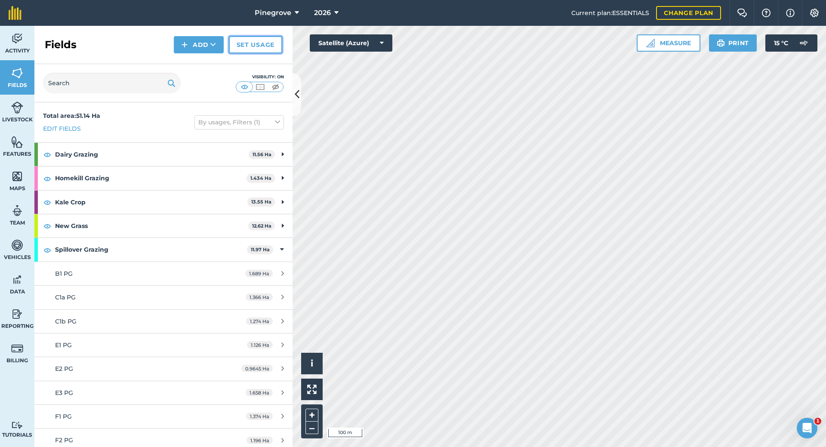
click at [253, 47] on link "Set usage" at bounding box center [255, 44] width 53 height 17
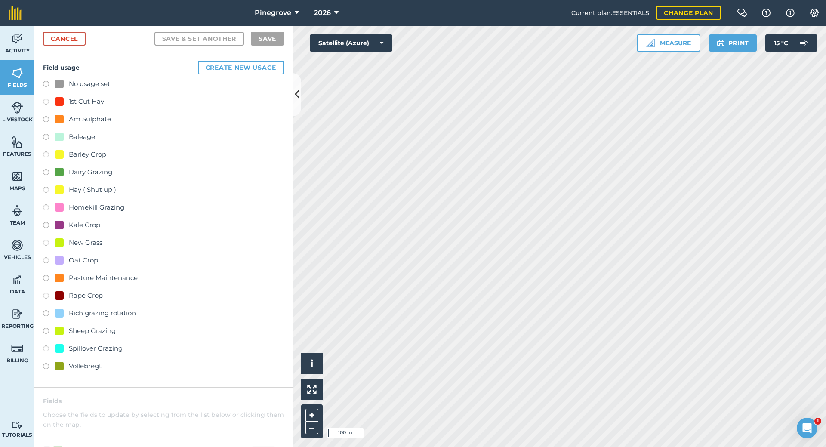
click at [43, 151] on label at bounding box center [49, 155] width 12 height 9
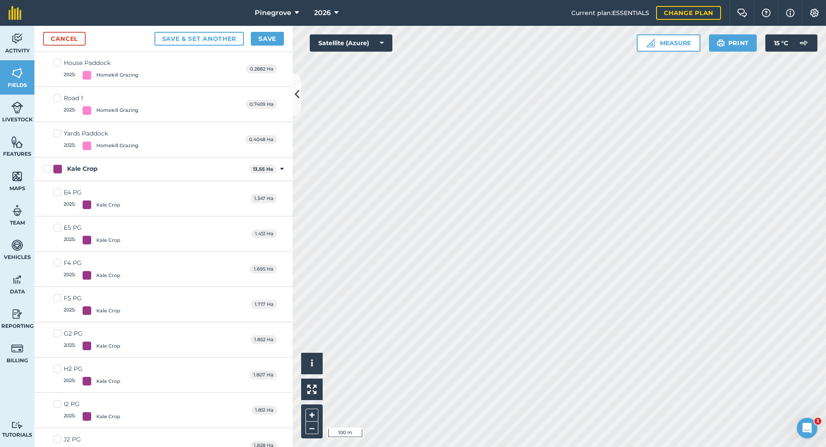
click at [44, 168] on label "Kale Crop" at bounding box center [144, 168] width 203 height 9
click at [44, 168] on input "Kale Crop" at bounding box center [46, 167] width 6 height 6
checkbox input "true"
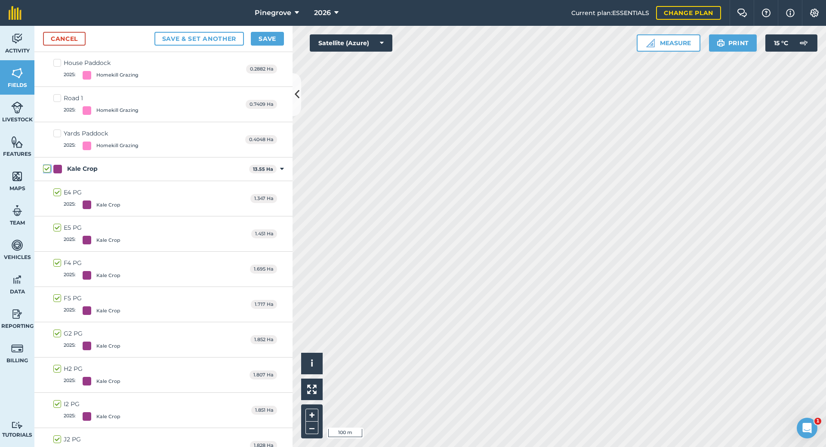
checkbox input "true"
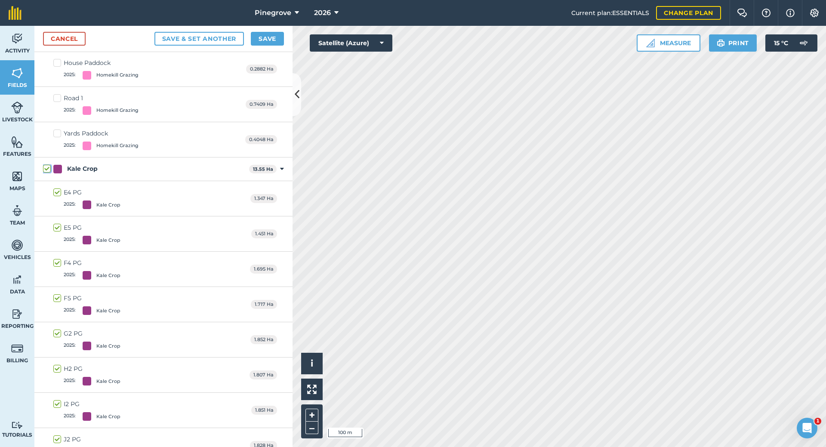
checkbox input "true"
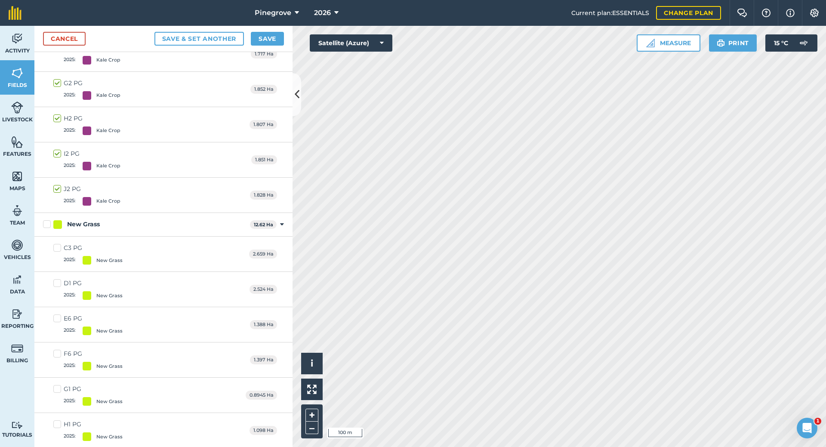
scroll to position [635, 0]
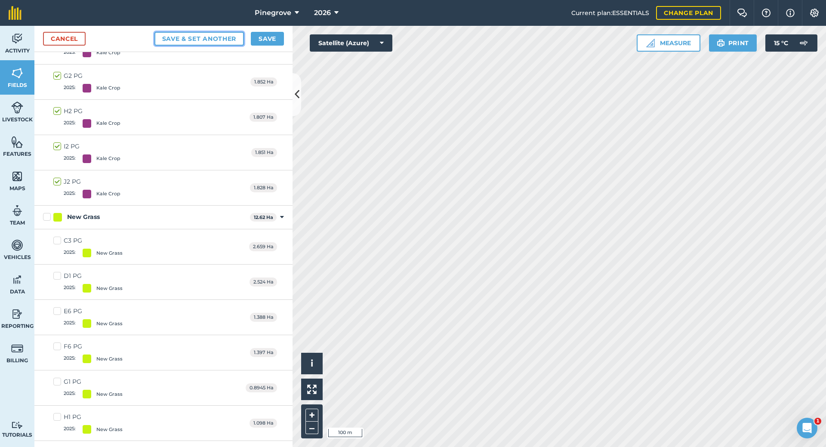
click at [209, 36] on button "Save & set another" at bounding box center [199, 39] width 90 height 14
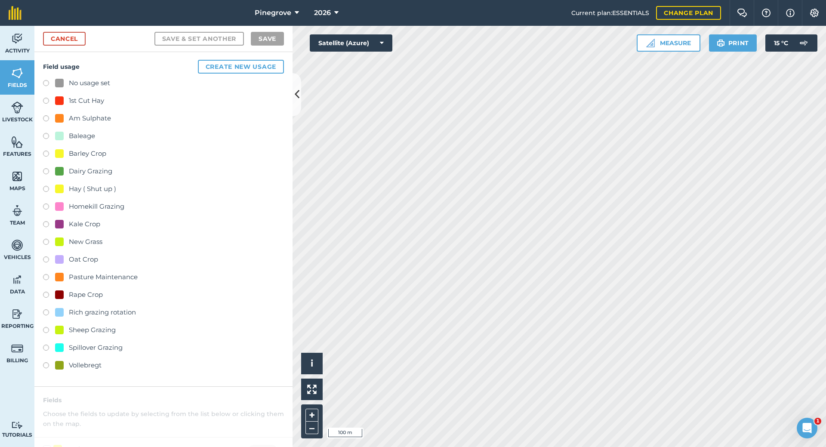
scroll to position [0, 0]
click at [47, 171] on label at bounding box center [49, 173] width 12 height 9
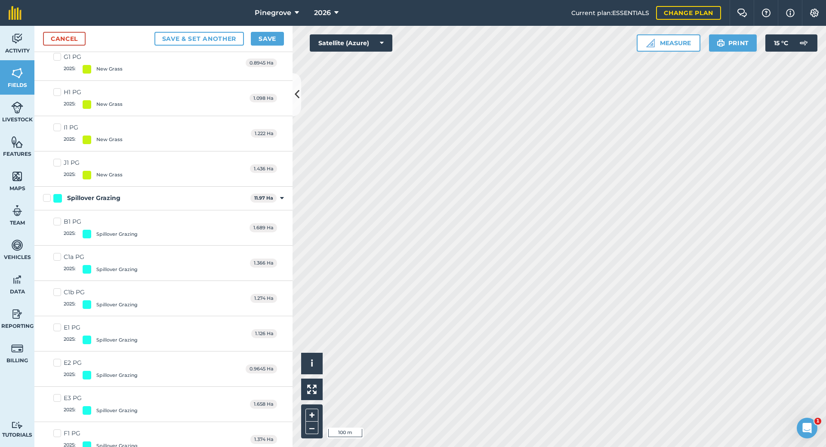
scroll to position [1051, 0]
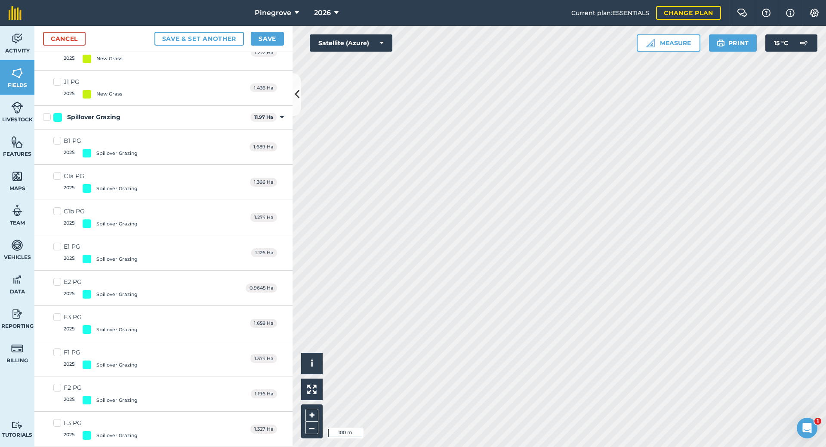
click at [48, 120] on label "Spillover Grazing" at bounding box center [145, 117] width 204 height 9
click at [48, 118] on input "Spillover Grazing" at bounding box center [46, 116] width 6 height 6
checkbox input "true"
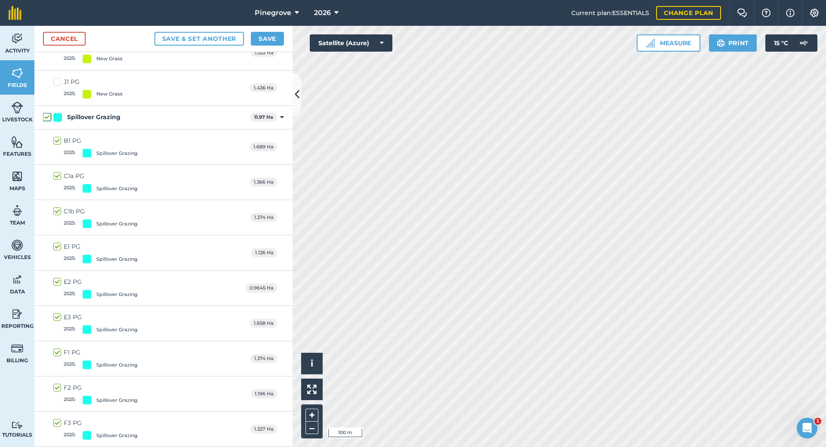
checkbox input "true"
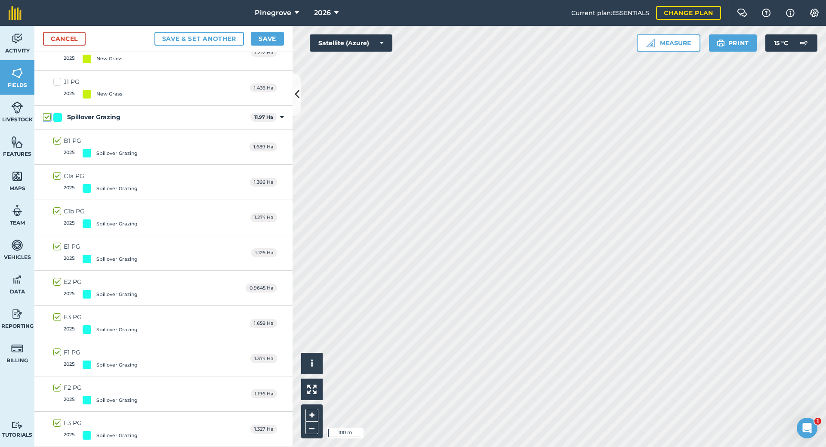
checkbox input "true"
click at [217, 36] on button "Save & set another" at bounding box center [199, 39] width 90 height 14
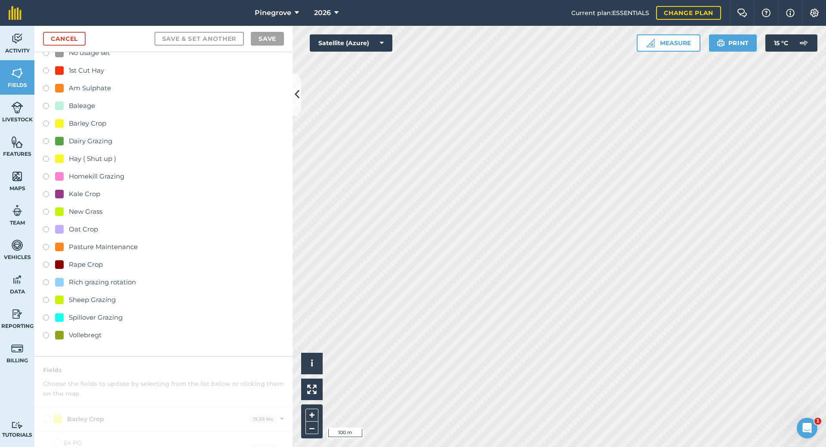
scroll to position [0, 0]
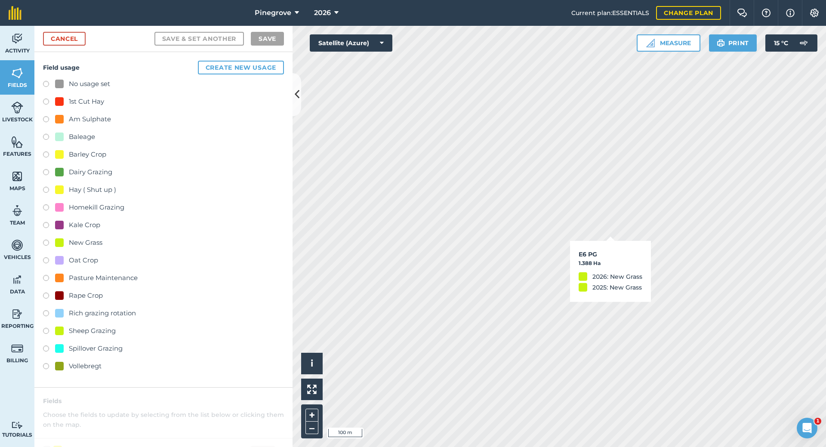
checkbox input "true"
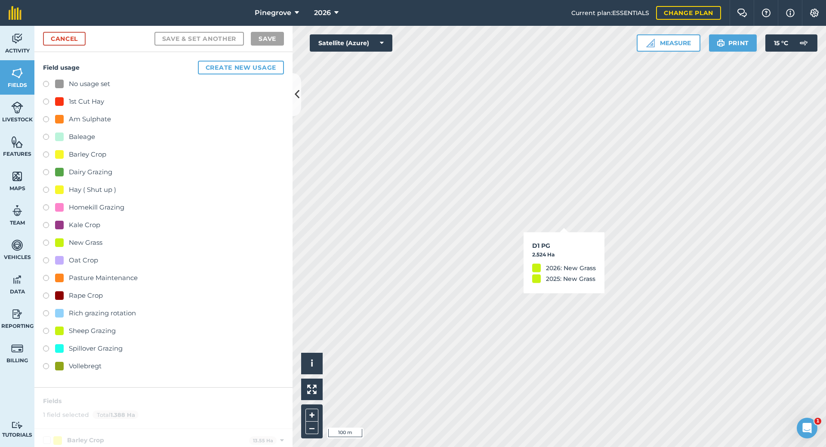
checkbox input "true"
checkbox input "false"
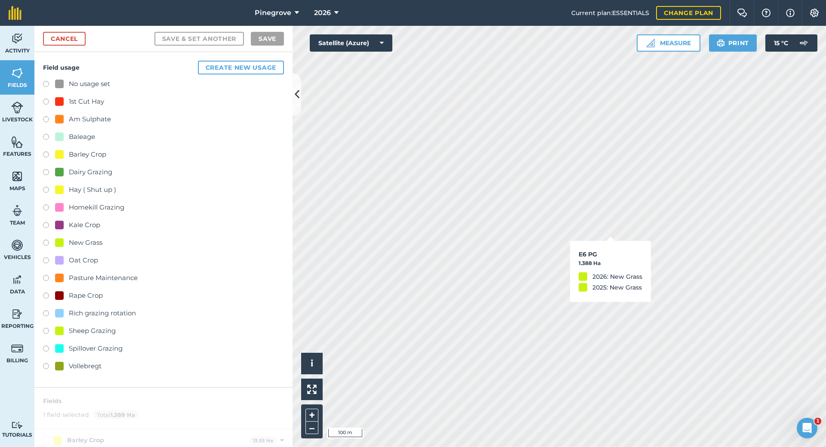
checkbox input "false"
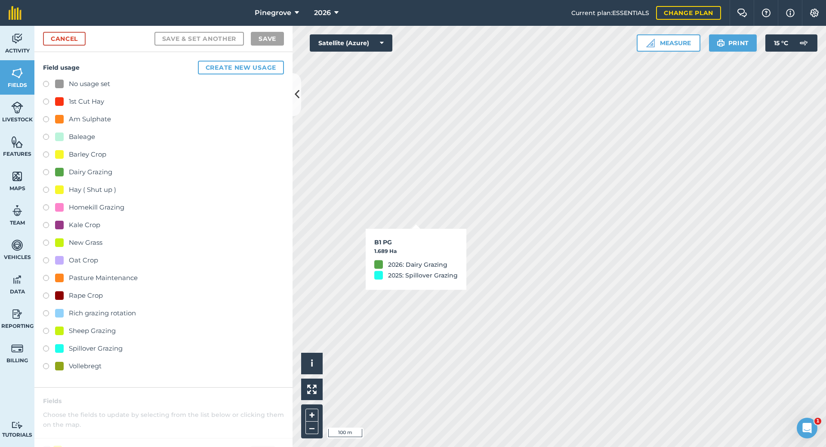
checkbox input "true"
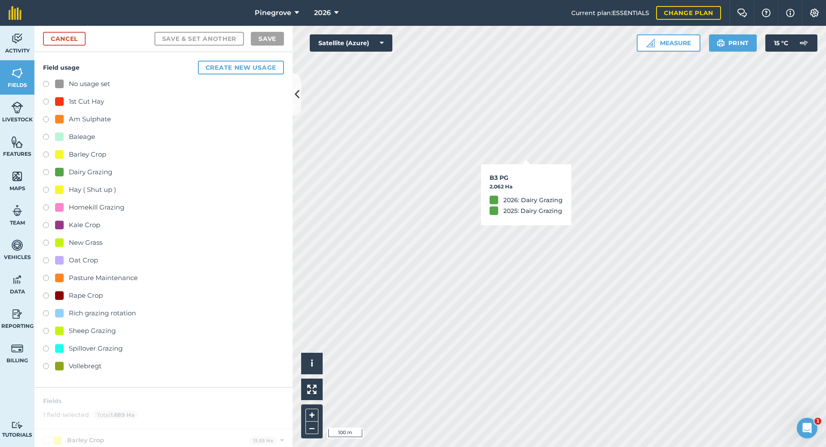
checkbox input "true"
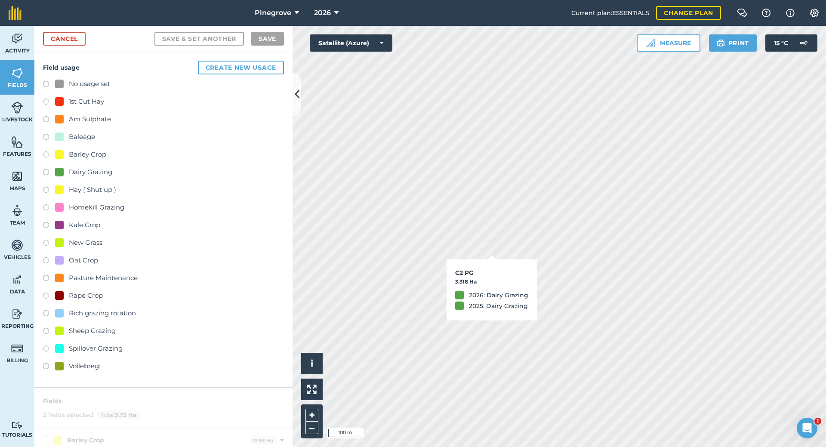
checkbox input "true"
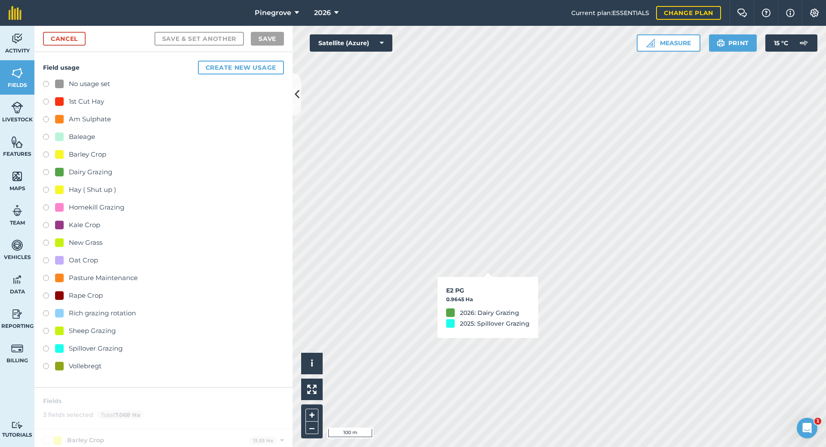
checkbox input "true"
click at [45, 188] on label at bounding box center [49, 191] width 12 height 9
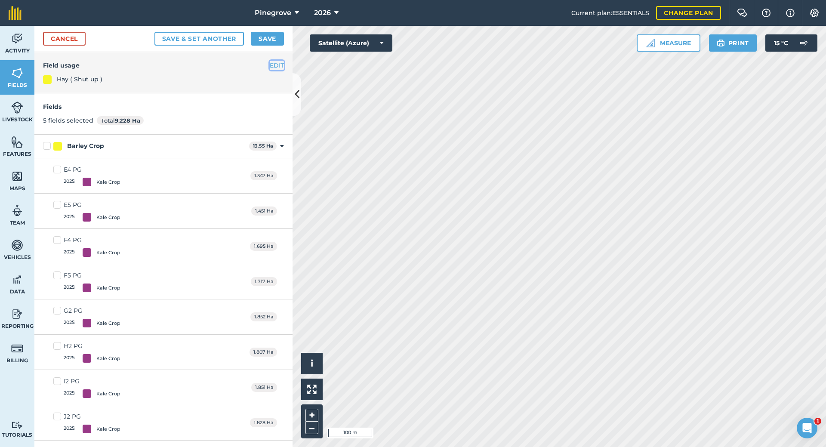
click at [271, 66] on button "EDIT" at bounding box center [277, 65] width 14 height 9
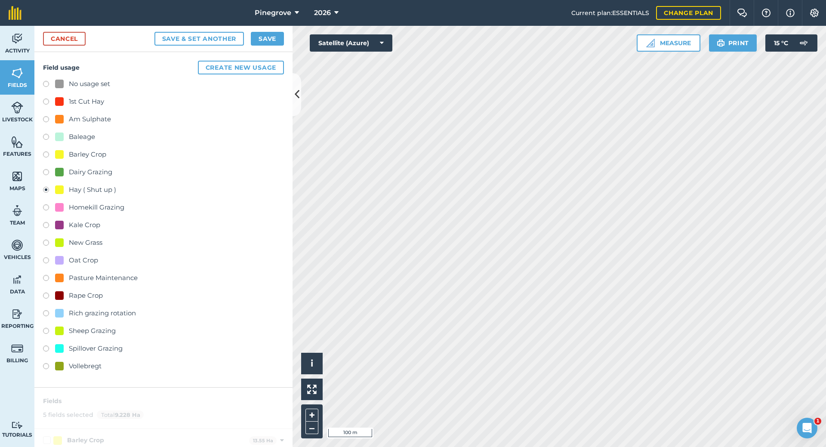
click at [45, 102] on label at bounding box center [49, 103] width 12 height 9
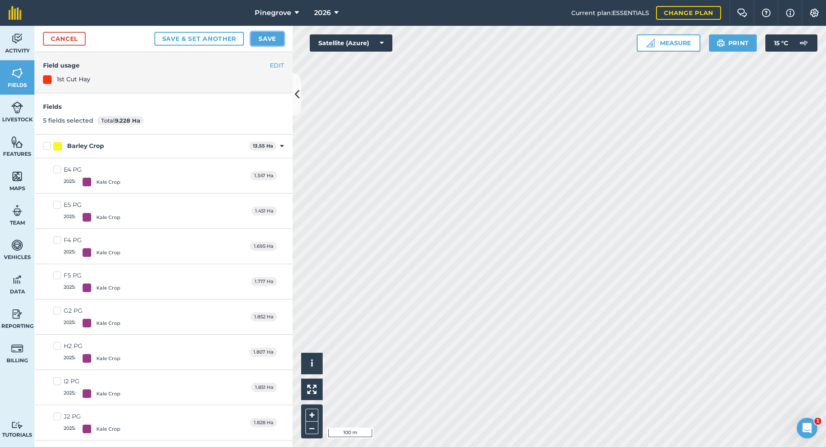
click at [266, 38] on button "Save" at bounding box center [267, 39] width 33 height 14
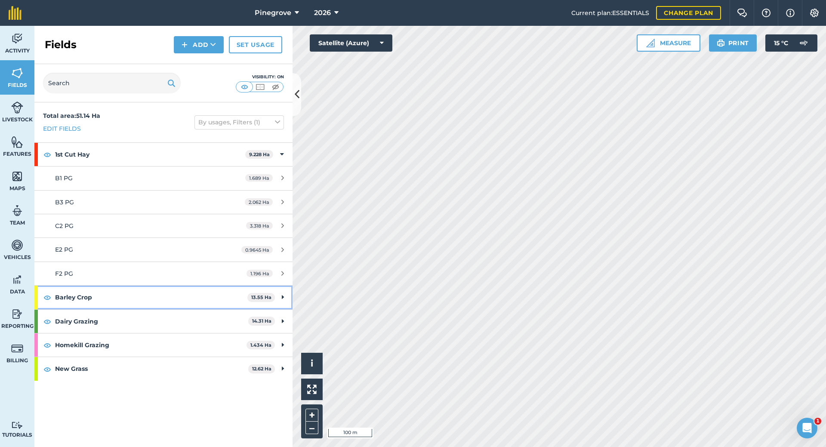
click at [132, 296] on strong "Barley Crop" at bounding box center [151, 297] width 192 height 23
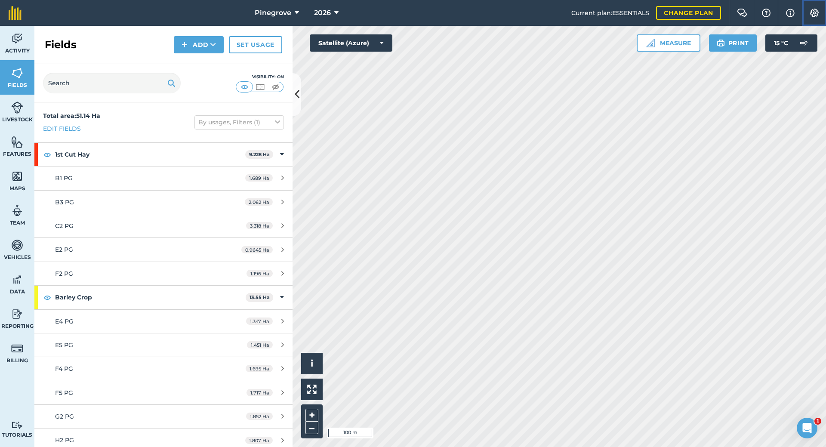
click at [825, 15] on button "Settings" at bounding box center [814, 13] width 24 height 26
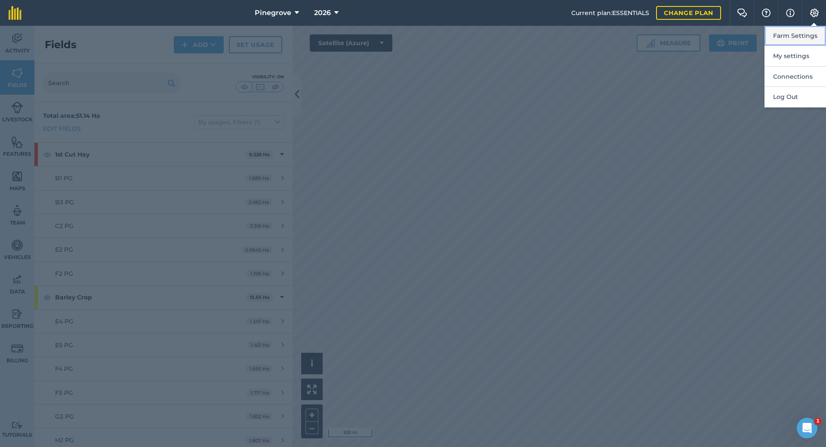
click at [807, 33] on button "Farm Settings" at bounding box center [796, 36] width 62 height 20
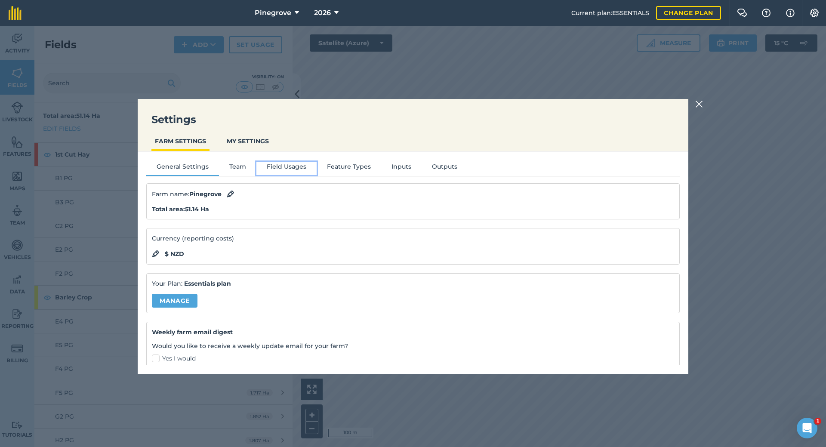
click at [295, 166] on button "Field Usages" at bounding box center [286, 168] width 60 height 13
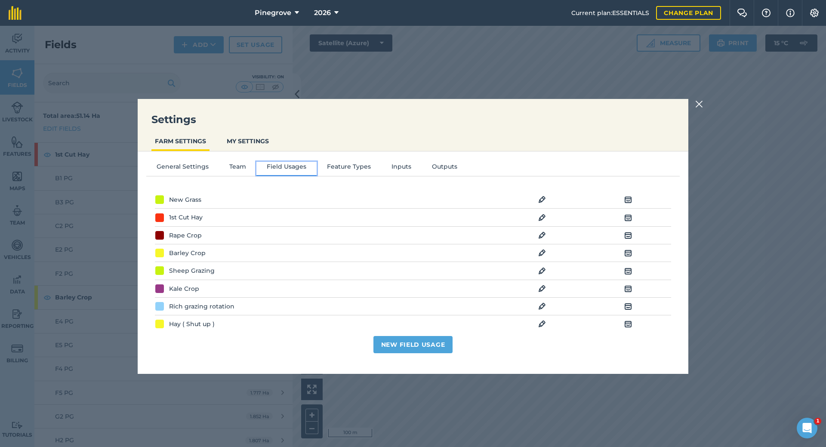
scroll to position [43, 0]
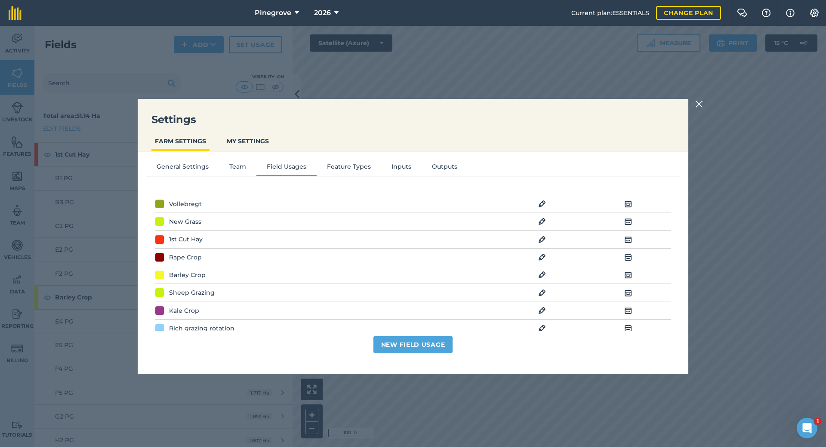
click at [538, 220] on img at bounding box center [542, 221] width 8 height 10
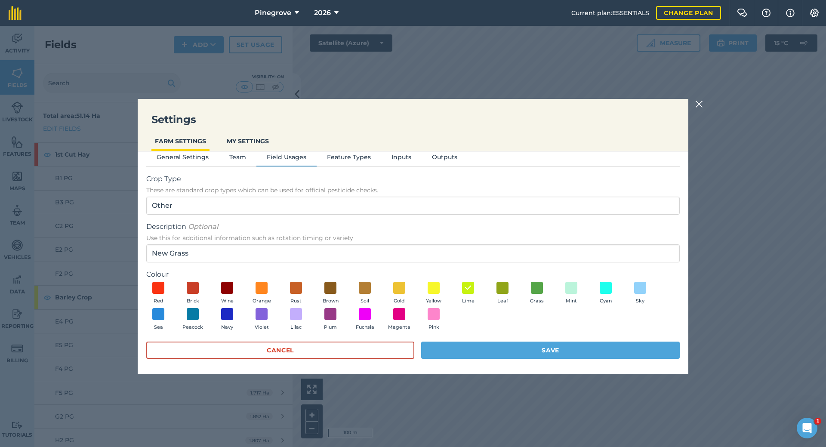
scroll to position [12, 0]
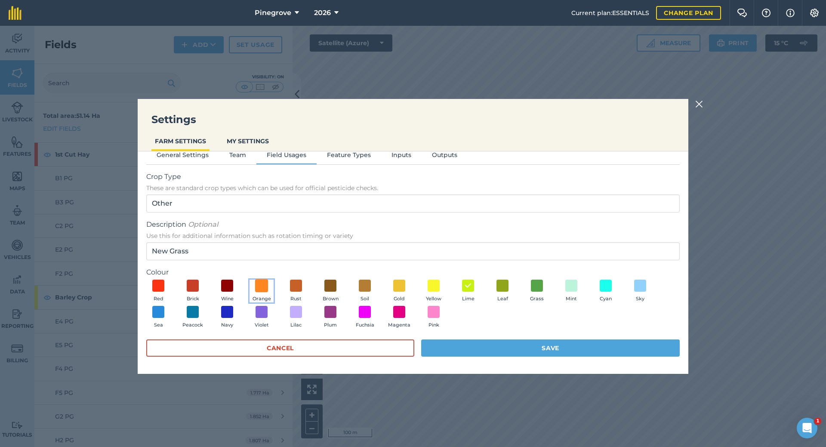
click at [263, 285] on span at bounding box center [261, 285] width 13 height 13
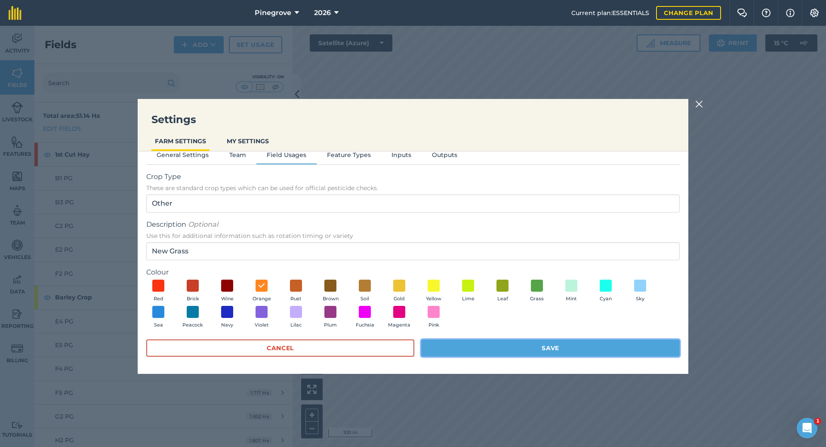
click at [543, 343] on button "Save" at bounding box center [550, 347] width 259 height 17
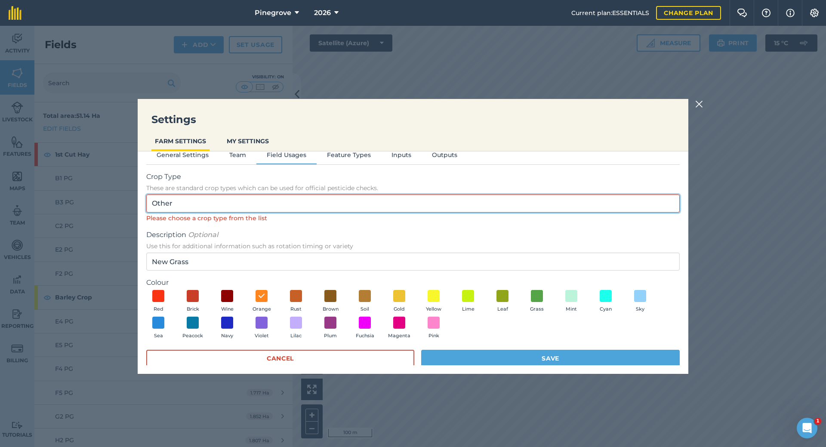
click at [197, 199] on input "Other" at bounding box center [413, 203] width 534 height 18
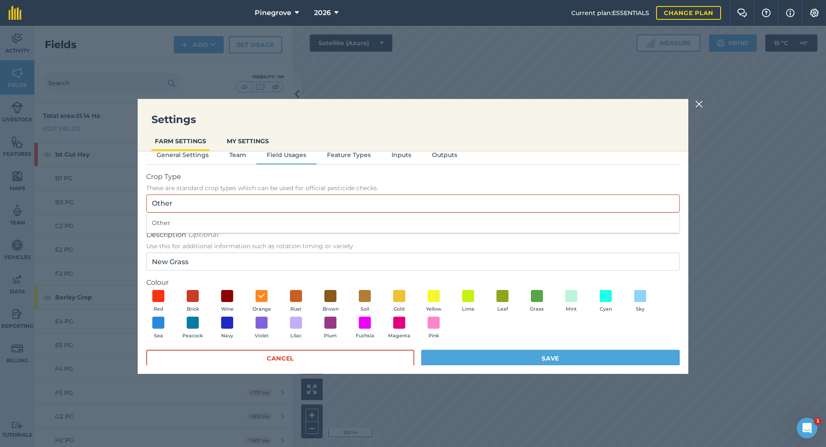
click at [330, 168] on div "General Settings Team Field Usages Feature Types Inputs Outputs Crop Type These…" at bounding box center [413, 247] width 551 height 214
click at [232, 202] on input "Other" at bounding box center [413, 203] width 534 height 18
drag, startPoint x: 232, startPoint y: 202, endPoint x: 141, endPoint y: 198, distance: 91.3
click at [141, 198] on div "General Settings Team Field Usages Feature Types Inputs Outputs Crop Type These…" at bounding box center [413, 247] width 551 height 214
click at [212, 172] on span "Crop Type" at bounding box center [413, 177] width 534 height 10
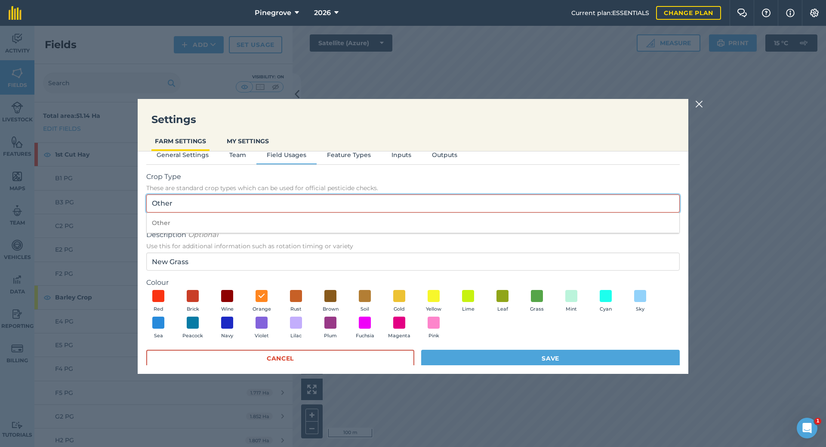
click at [212, 194] on input "Other" at bounding box center [413, 203] width 534 height 18
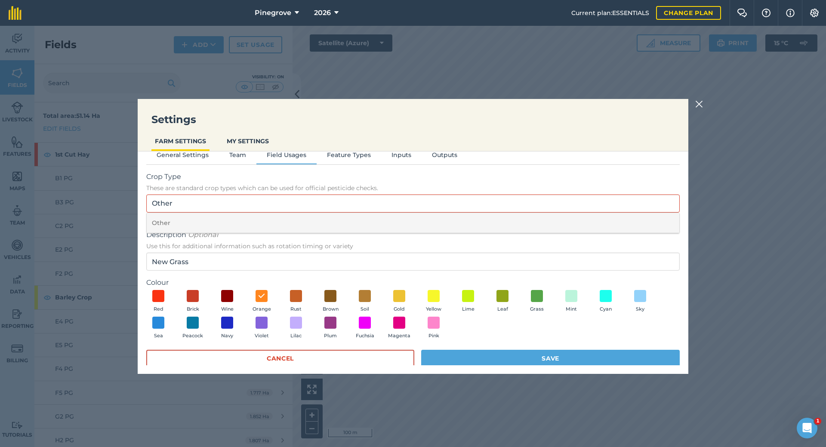
click at [504, 218] on li "Other" at bounding box center [413, 223] width 533 height 20
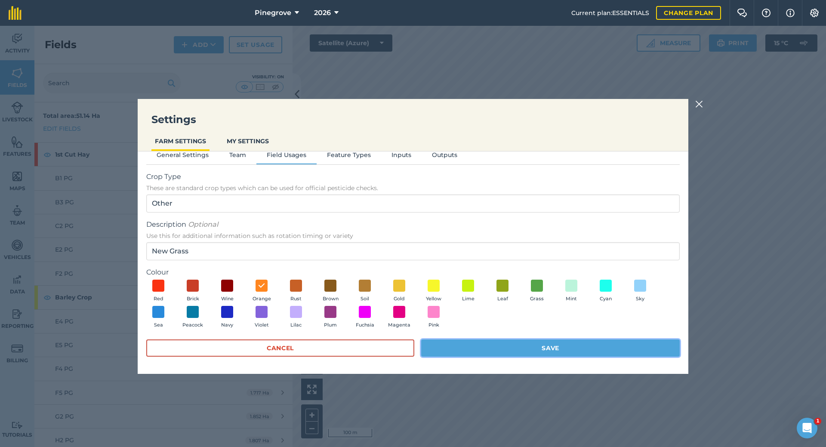
click at [534, 347] on button "Save" at bounding box center [550, 347] width 259 height 17
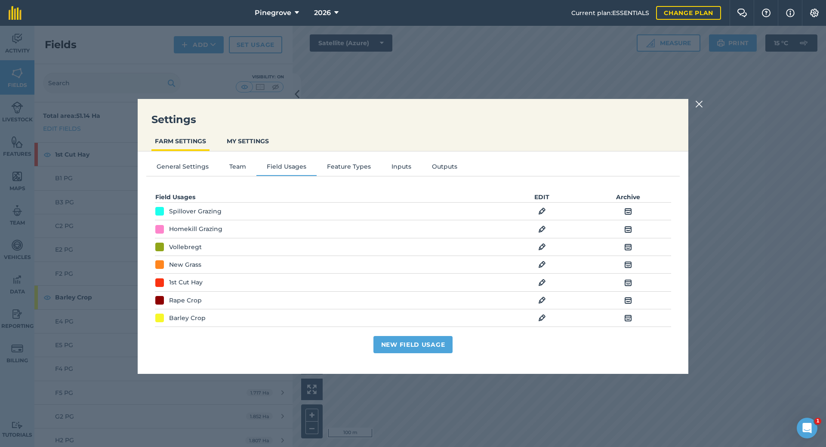
scroll to position [0, 0]
click at [698, 104] on img at bounding box center [699, 104] width 8 height 10
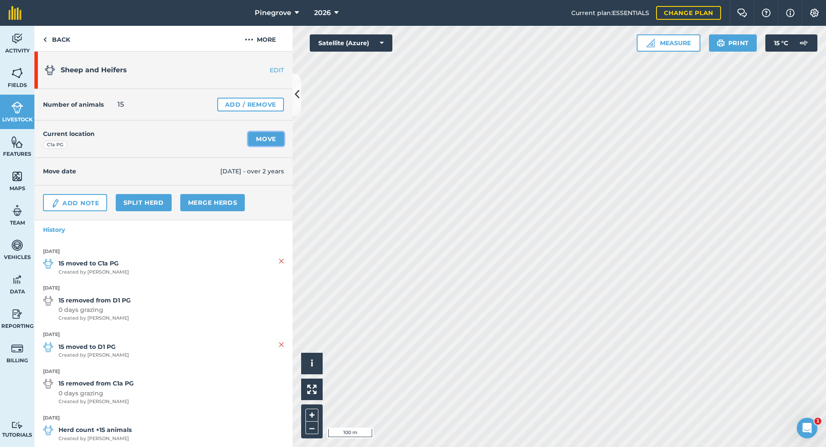
click at [255, 138] on link "Move" at bounding box center [266, 139] width 36 height 14
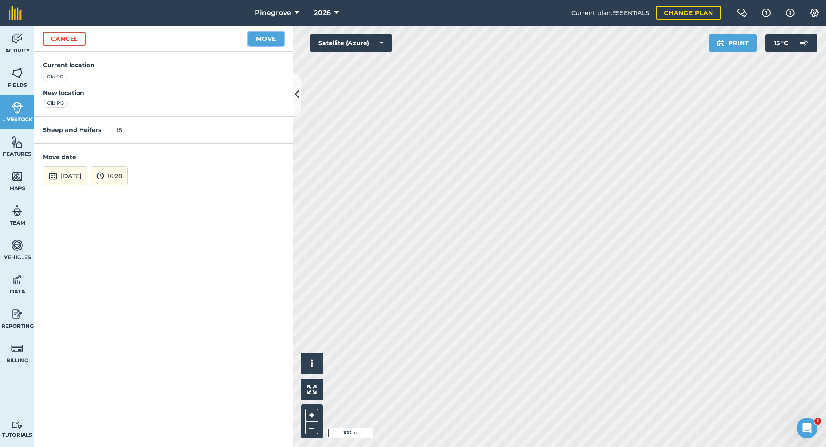
click at [265, 39] on button "Move" at bounding box center [266, 39] width 36 height 14
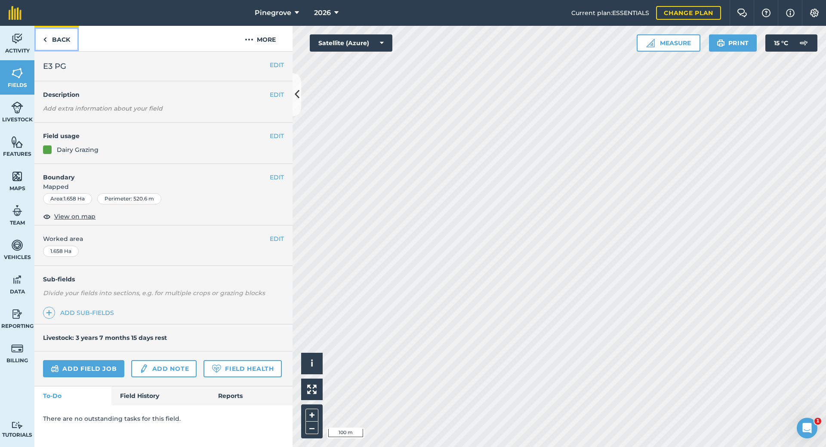
click at [65, 37] on link "Back" at bounding box center [56, 38] width 44 height 25
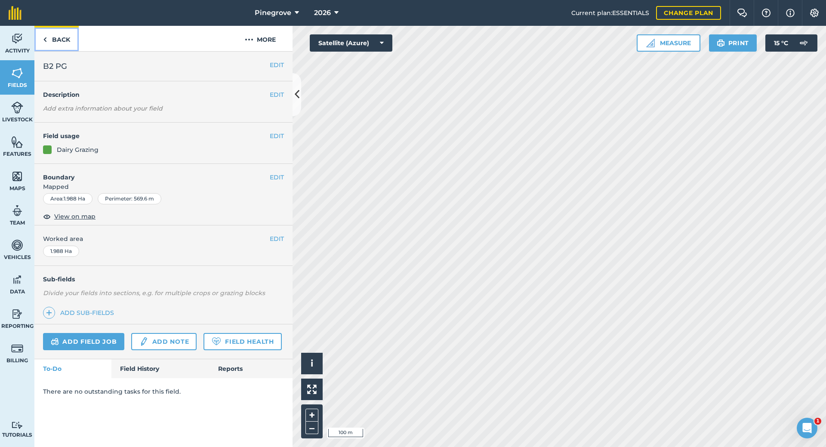
click at [58, 43] on link "Back" at bounding box center [56, 38] width 44 height 25
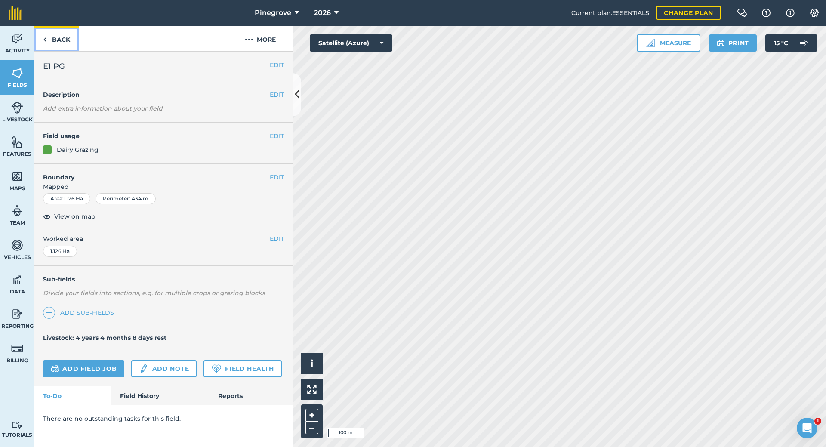
click at [61, 42] on link "Back" at bounding box center [56, 38] width 44 height 25
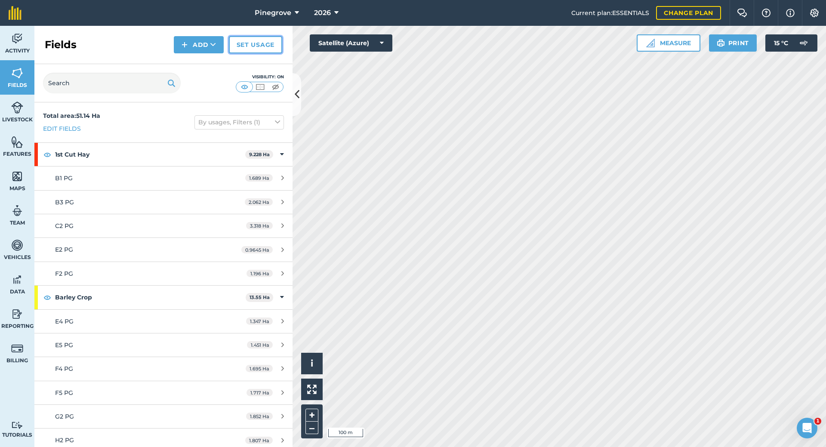
click at [241, 43] on link "Set usage" at bounding box center [255, 44] width 53 height 17
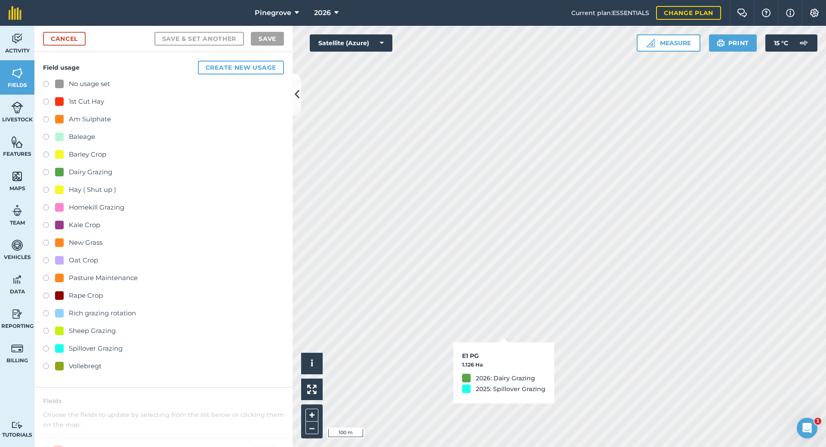
checkbox input "true"
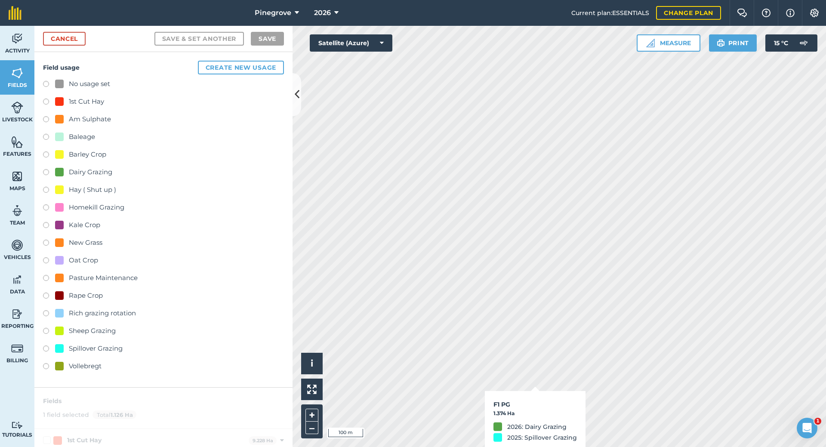
checkbox input "true"
click at [46, 101] on label at bounding box center [49, 103] width 12 height 9
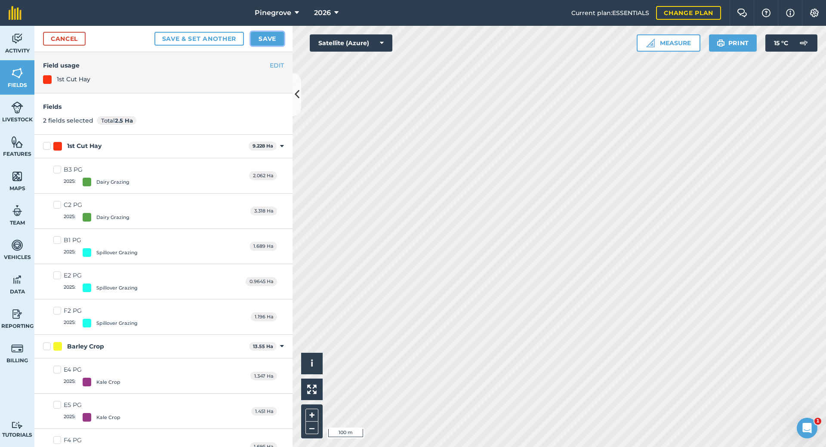
click at [262, 42] on button "Save" at bounding box center [267, 39] width 33 height 14
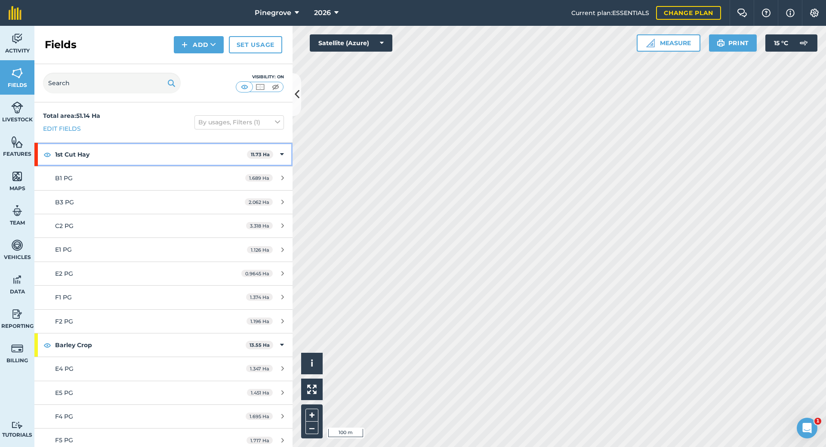
click at [280, 155] on icon at bounding box center [282, 154] width 4 height 9
